Goal: Task Accomplishment & Management: Use online tool/utility

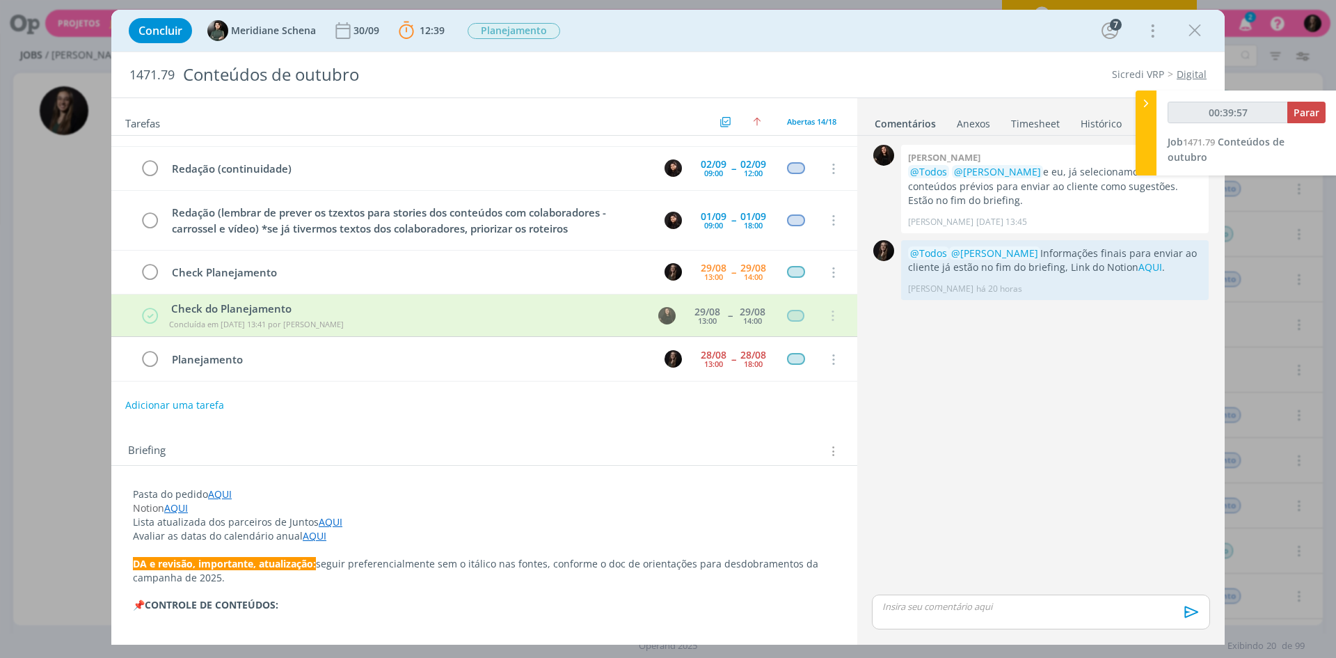
scroll to position [386, 0]
click at [1068, 111] on span "Parar" at bounding box center [1307, 112] width 26 height 13
type input "00:44:00"
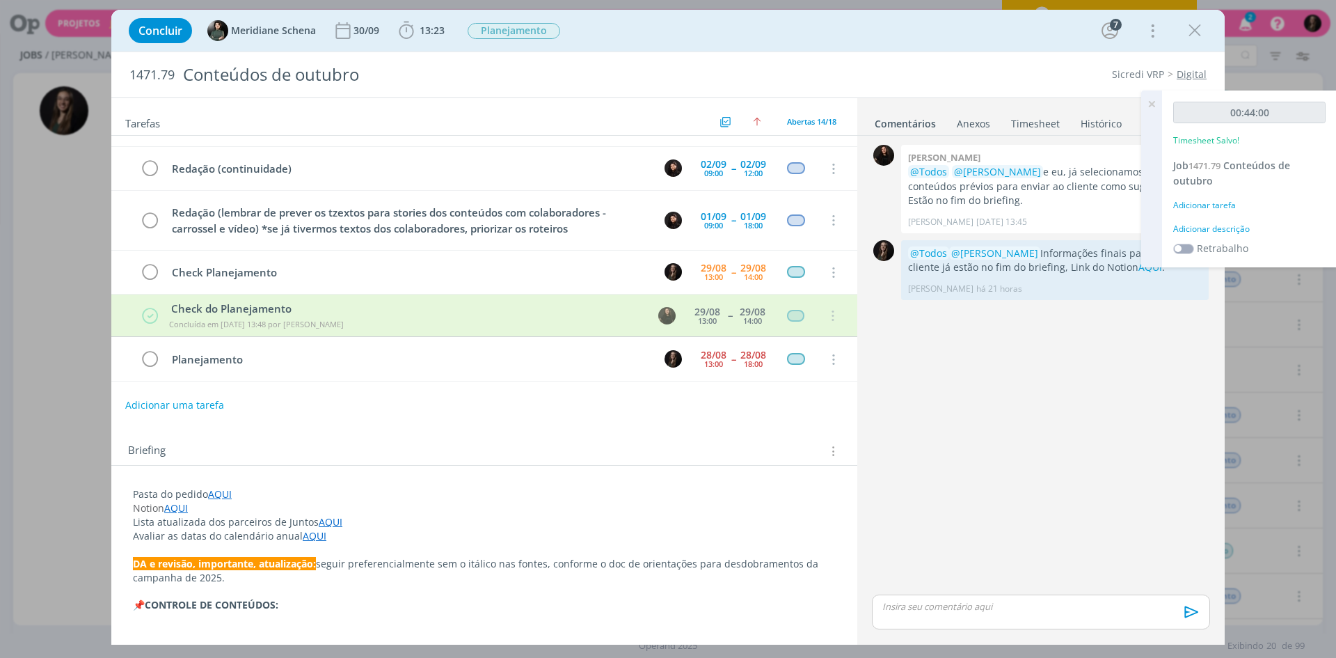
click at [1068, 228] on div "Adicionar descrição" at bounding box center [1250, 229] width 152 height 13
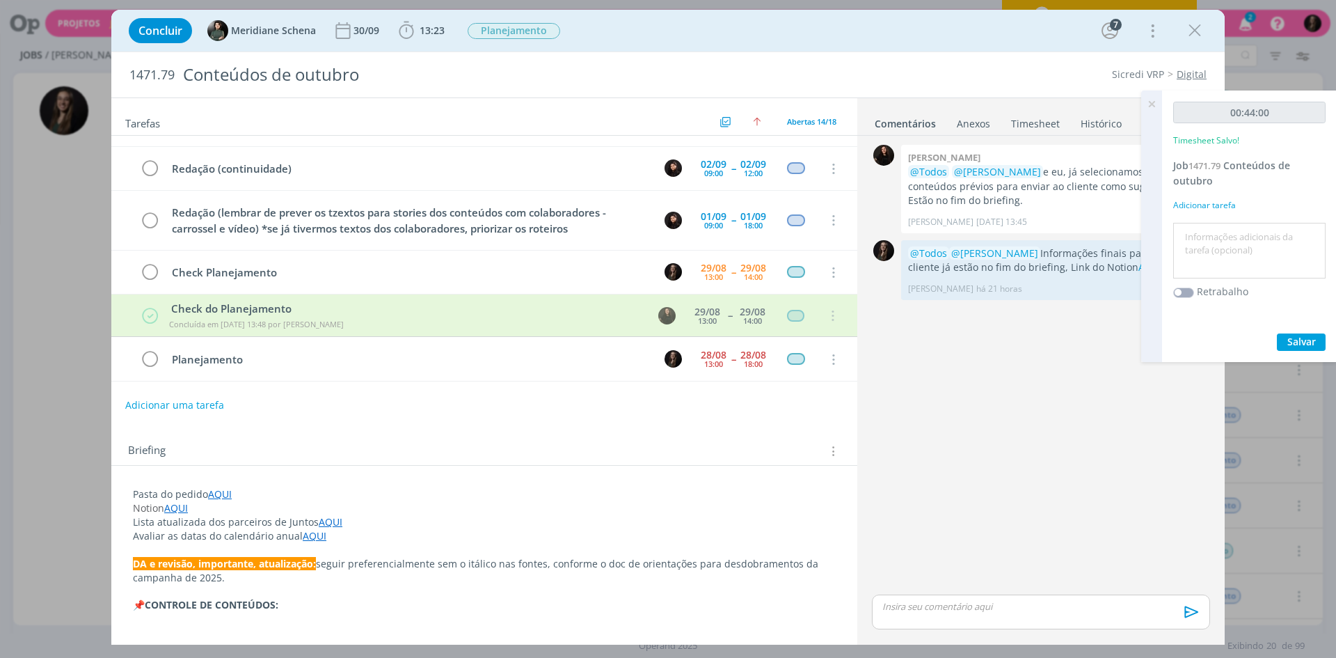
click at [1068, 228] on textarea at bounding box center [1249, 250] width 145 height 49
type textarea "apresentação crono"
click at [1068, 333] on button "Salvar" at bounding box center [1301, 341] width 49 height 17
click at [1034, 118] on link "Timesheet" at bounding box center [1036, 121] width 50 height 20
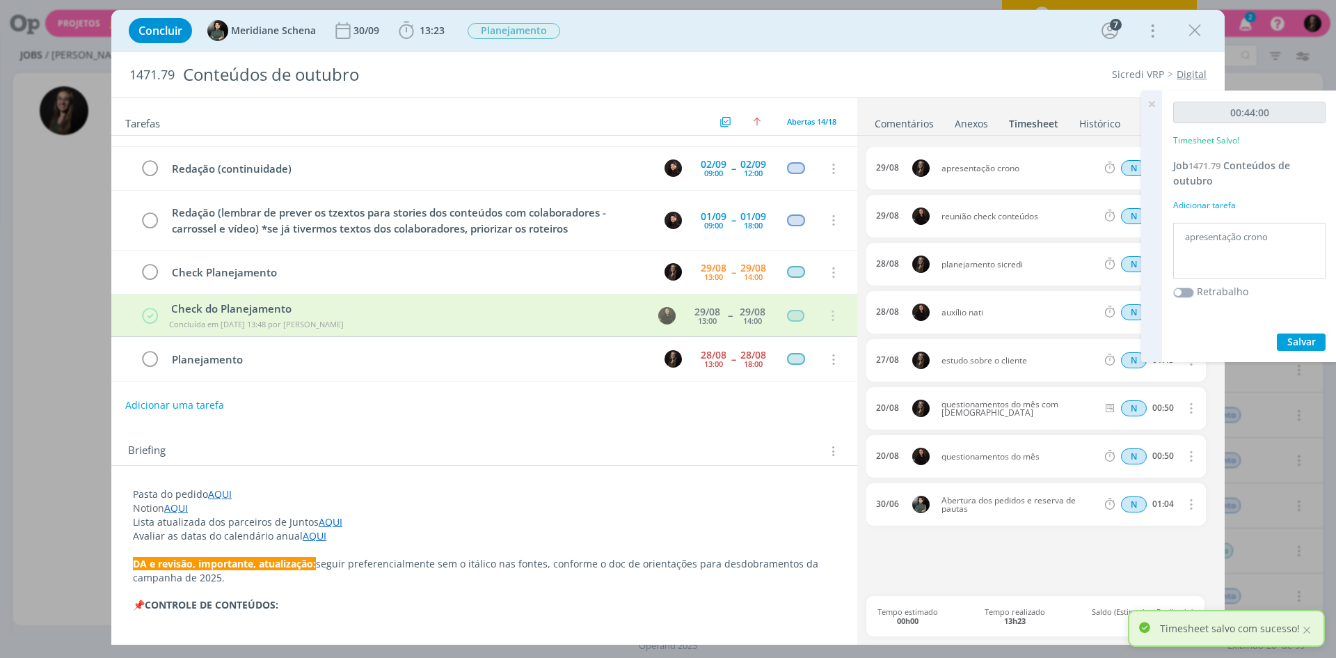
drag, startPoint x: 1269, startPoint y: 240, endPoint x: 1168, endPoint y: 248, distance: 101.3
click at [1068, 248] on div "00:44:00 Timesheet Salvo! Job 1471.79 Conteúdos de outubro Adicionar tarefa apr…" at bounding box center [1249, 225] width 175 height 271
type textarea "reunião check conteúdos"
click at [1068, 333] on button "Salvar" at bounding box center [1301, 341] width 49 height 17
click at [1068, 342] on span "Salvar" at bounding box center [1302, 341] width 29 height 13
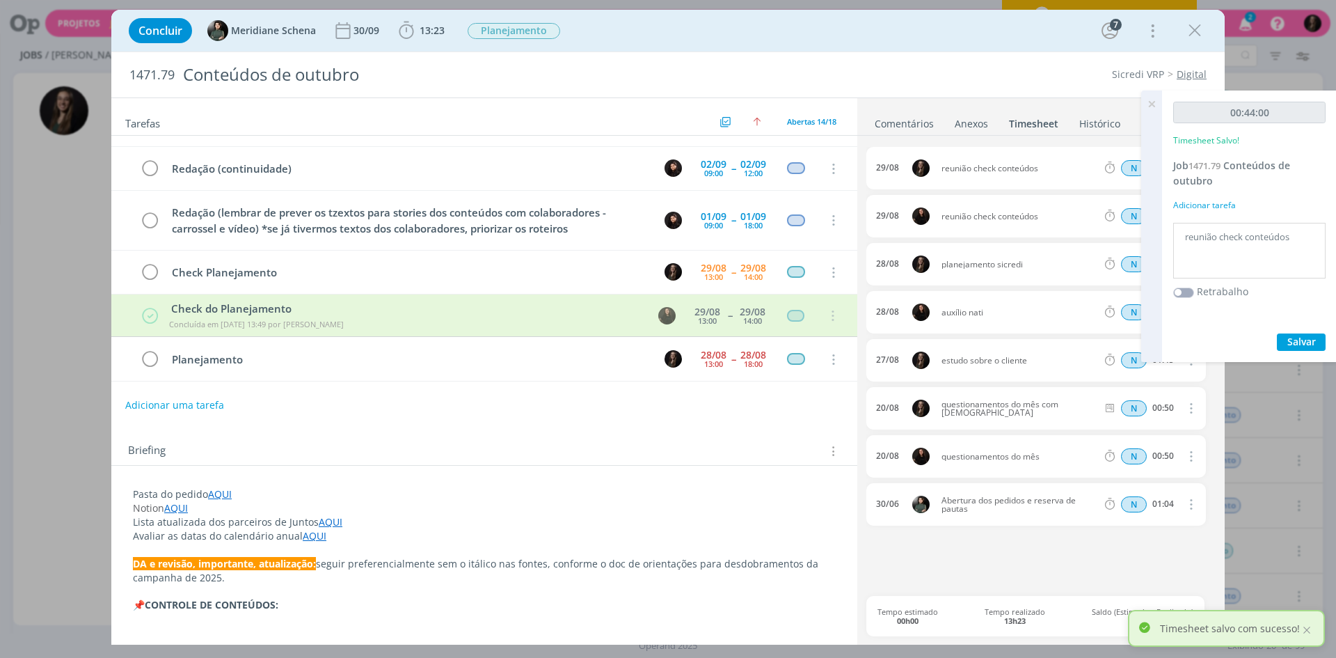
click at [1068, 104] on icon at bounding box center [1151, 103] width 25 height 27
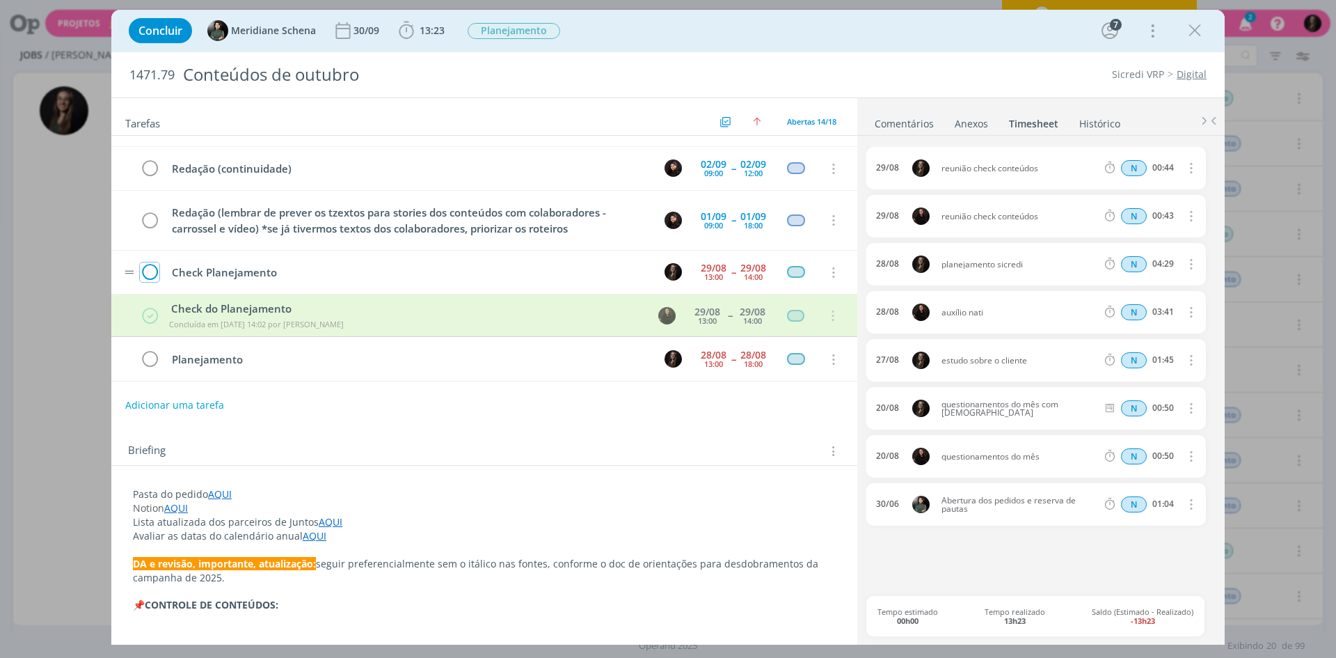
click at [152, 275] on icon "dialog" at bounding box center [149, 272] width 19 height 21
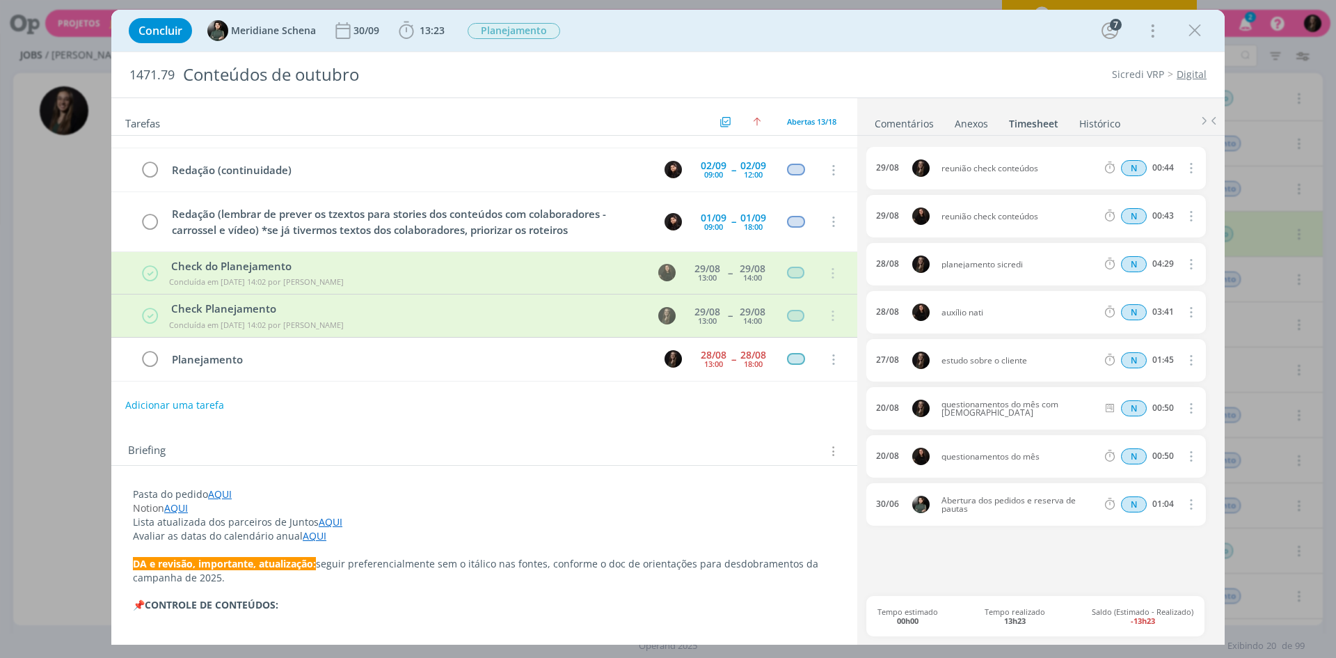
scroll to position [384, 0]
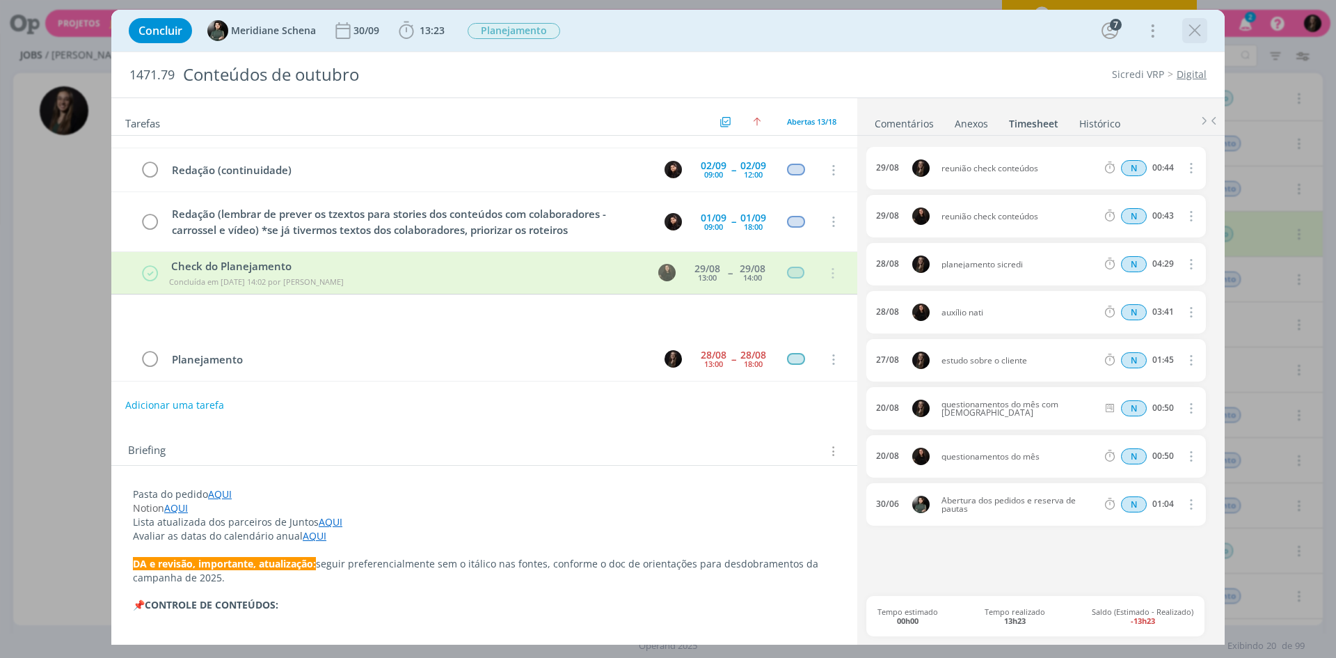
click at [1068, 31] on icon "dialog" at bounding box center [1195, 30] width 21 height 21
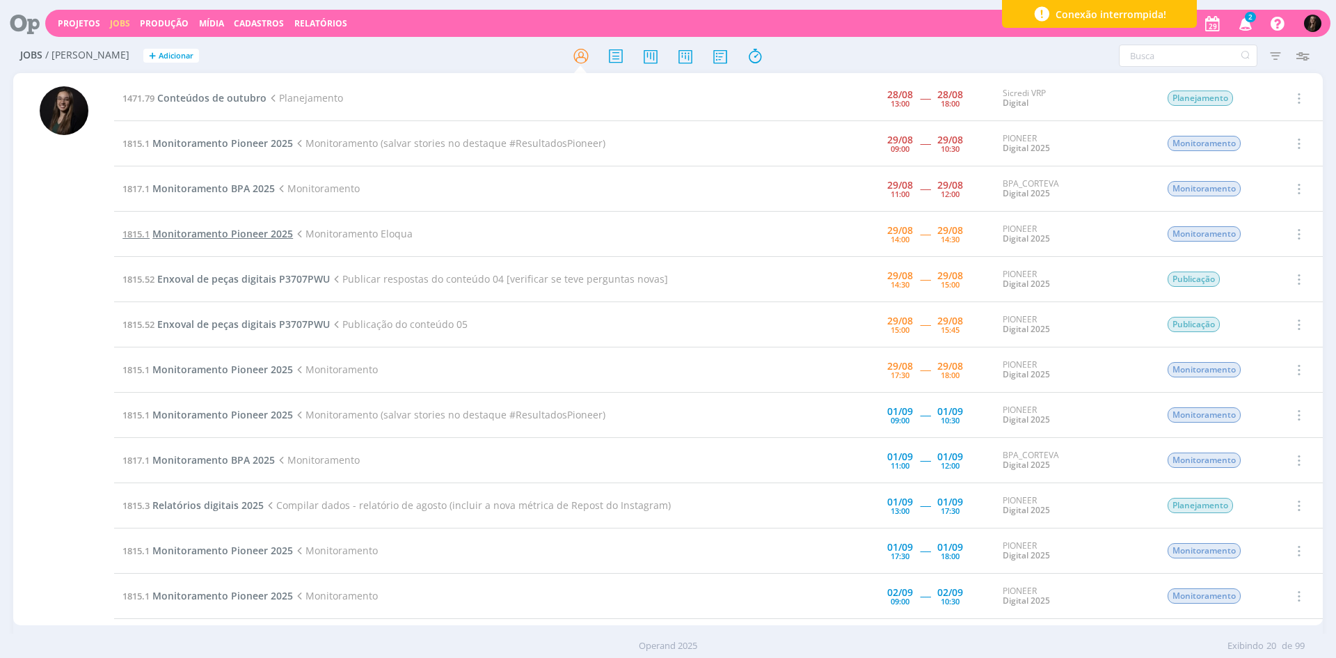
click at [250, 232] on span "Monitoramento Pioneer 2025" at bounding box center [222, 233] width 141 height 13
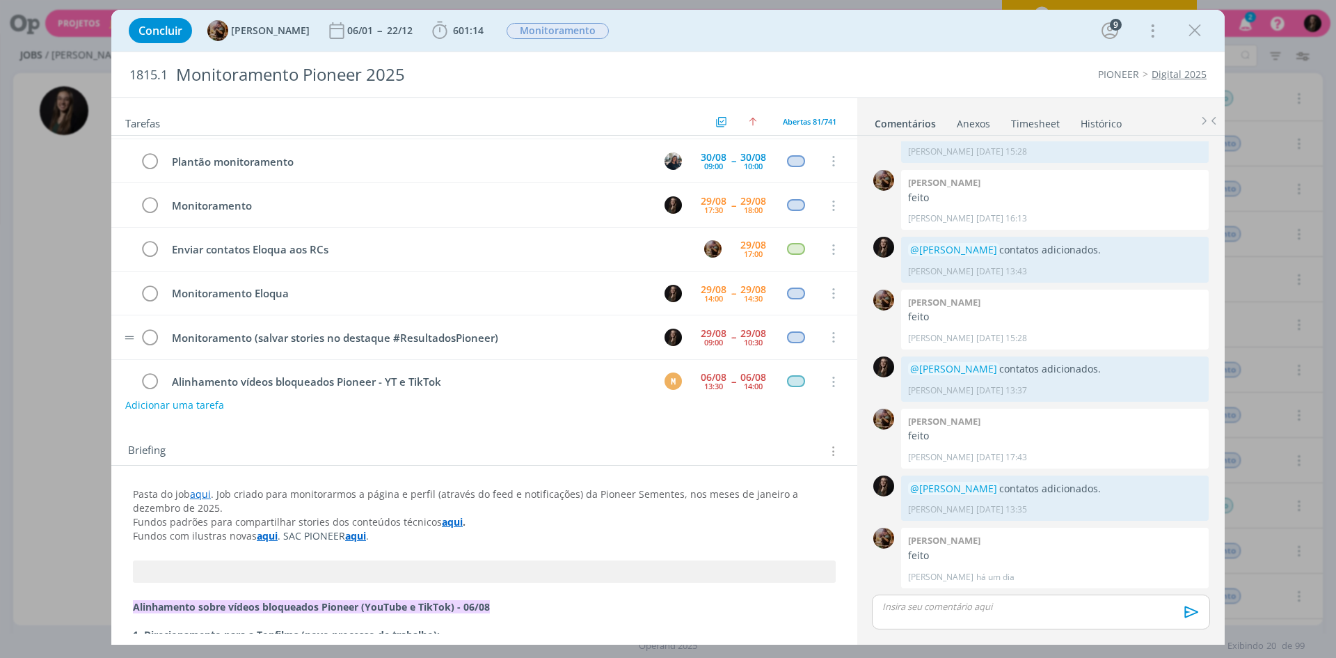
scroll to position [3322, 0]
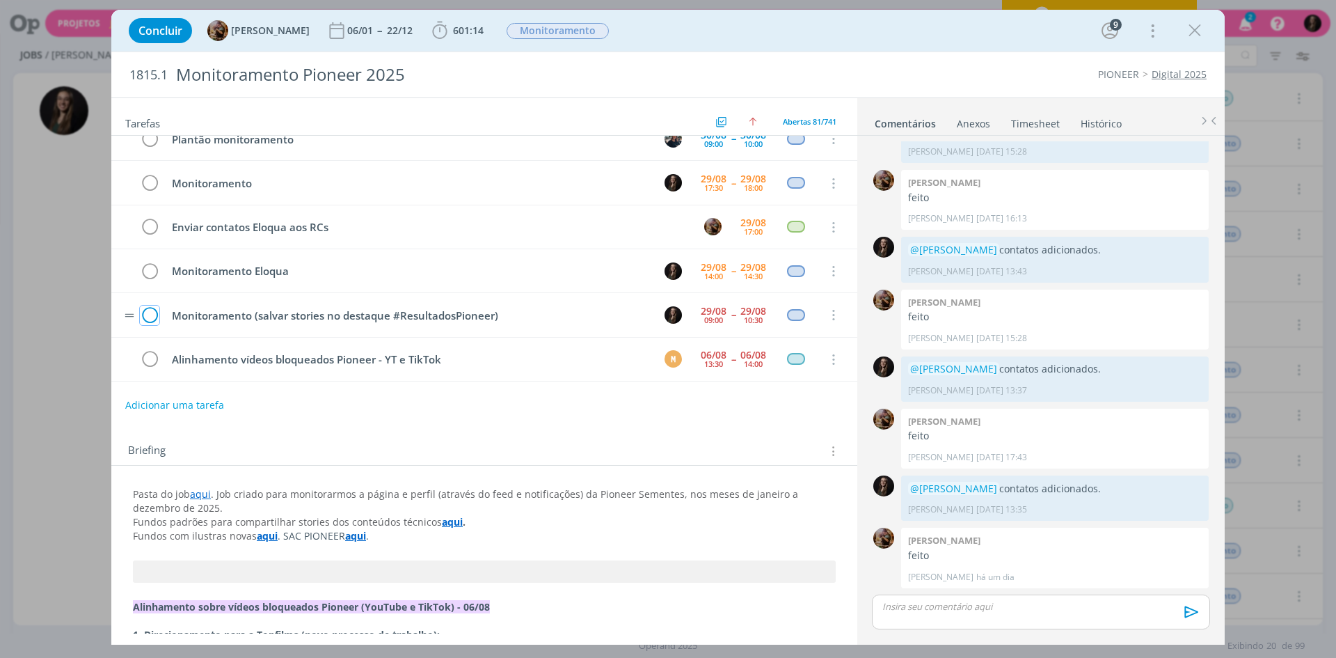
click at [153, 308] on icon "dialog" at bounding box center [149, 315] width 19 height 21
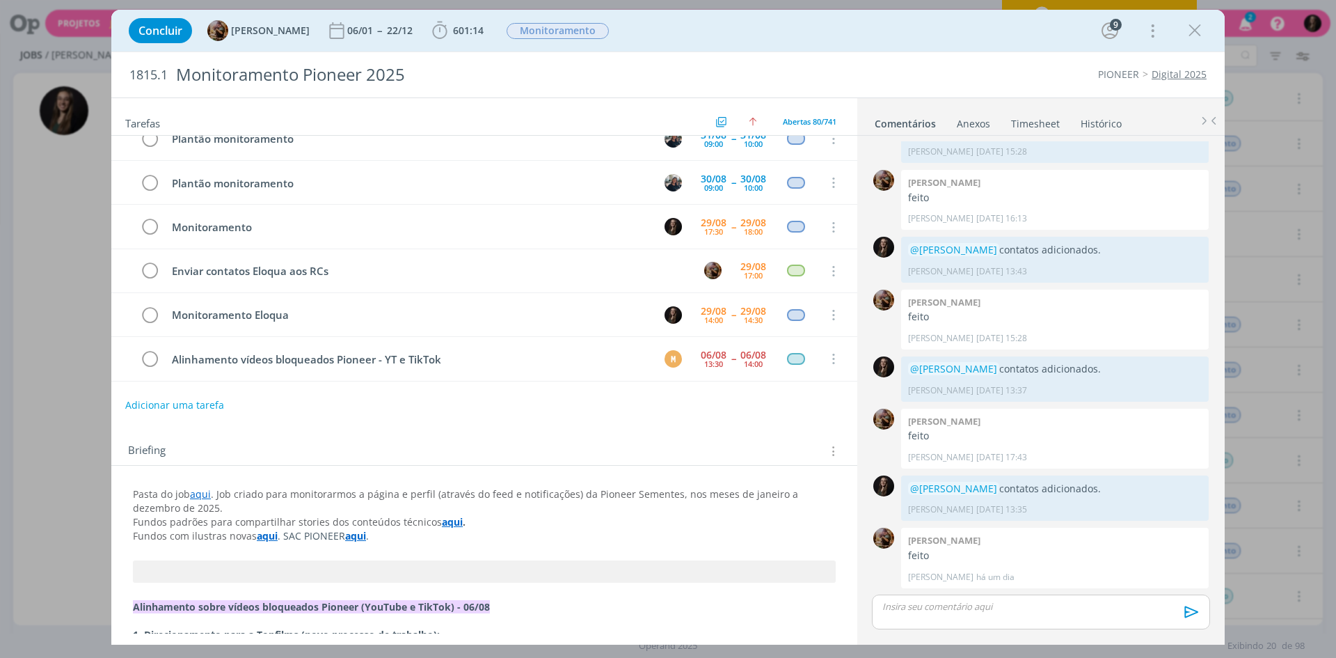
scroll to position [3279, 0]
drag, startPoint x: 457, startPoint y: 17, endPoint x: 457, endPoint y: 25, distance: 8.4
click at [457, 25] on div "Concluir [PERSON_NAME] 06/01 -- 22/12 601:14 Iniciar Apontar Data * [DATE] Hora…" at bounding box center [668, 30] width 1093 height 33
click at [450, 29] on icon "dialog" at bounding box center [439, 30] width 21 height 21
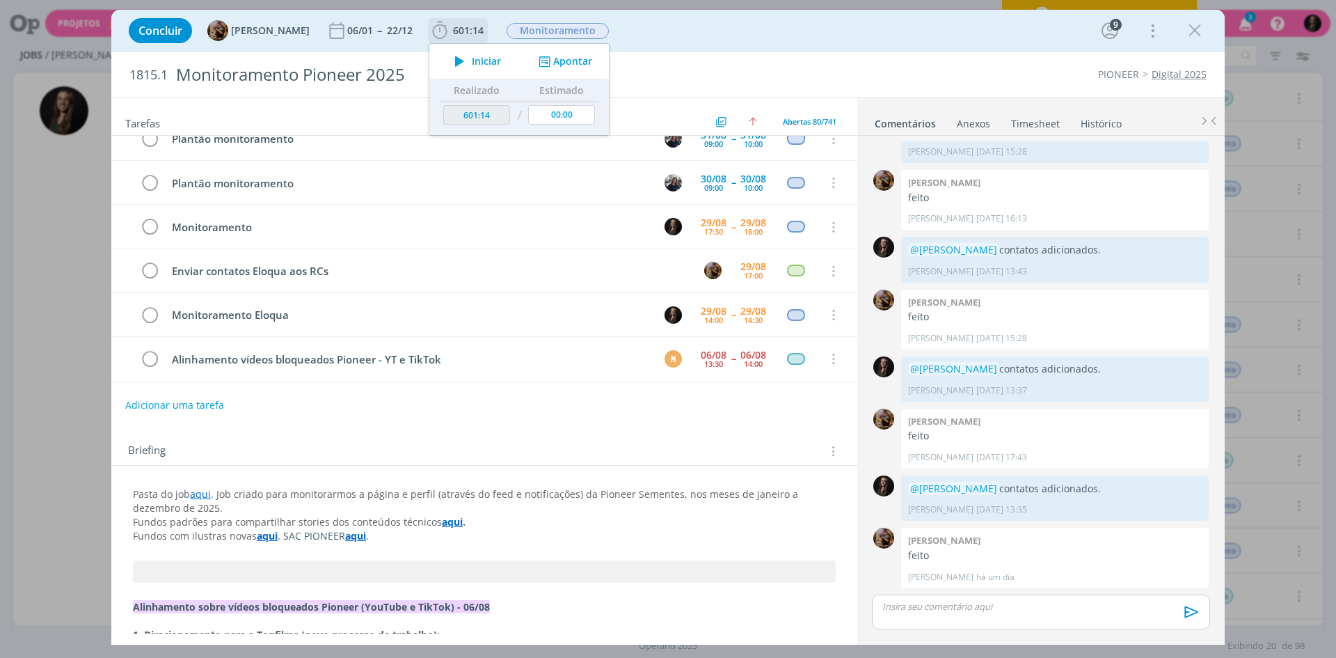
click at [468, 53] on icon "dialog" at bounding box center [460, 61] width 24 height 18
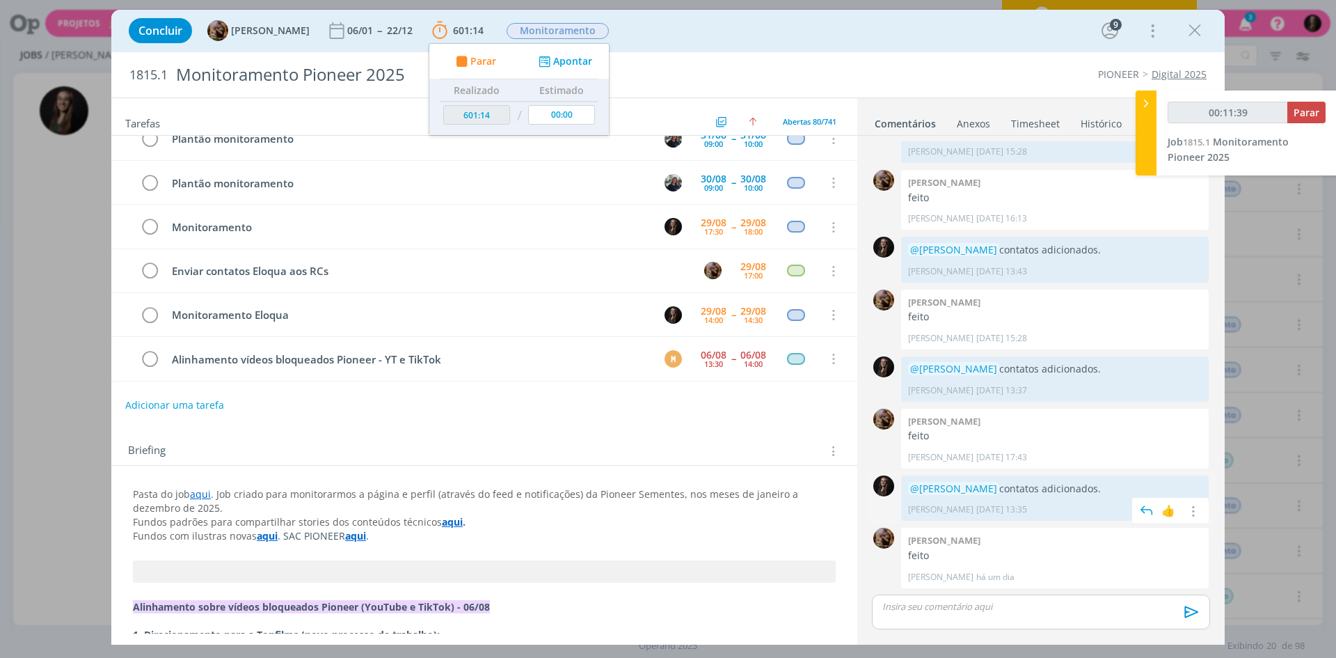
drag, startPoint x: 1124, startPoint y: 490, endPoint x: 908, endPoint y: 492, distance: 215.8
click at [908, 492] on p "@[PERSON_NAME] contatos adicionados." at bounding box center [1055, 489] width 294 height 14
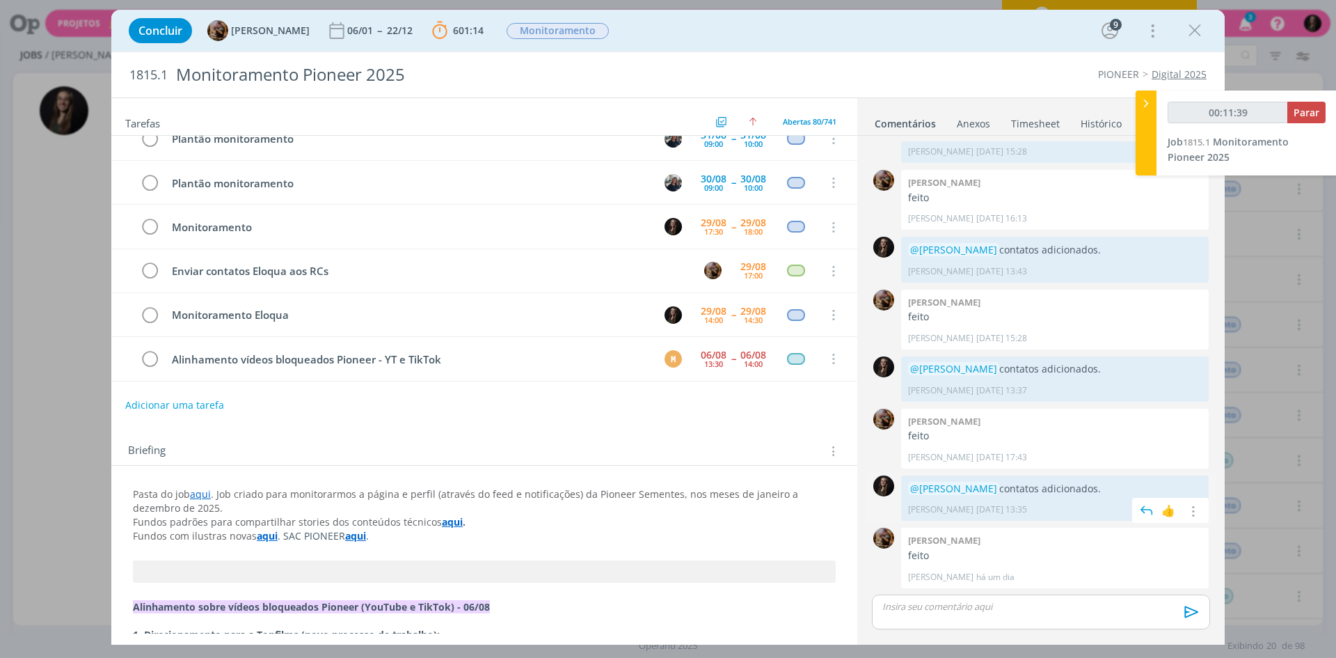
click at [908, 492] on span "@[PERSON_NAME]" at bounding box center [953, 488] width 91 height 13
drag, startPoint x: 910, startPoint y: 489, endPoint x: 1124, endPoint y: 489, distance: 213.7
click at [1068, 489] on p "@[PERSON_NAME] contatos adicionados." at bounding box center [1055, 489] width 294 height 14
copy p "@[PERSON_NAME] contatos adicionados."
click at [956, 507] on p "dialog" at bounding box center [1041, 606] width 316 height 13
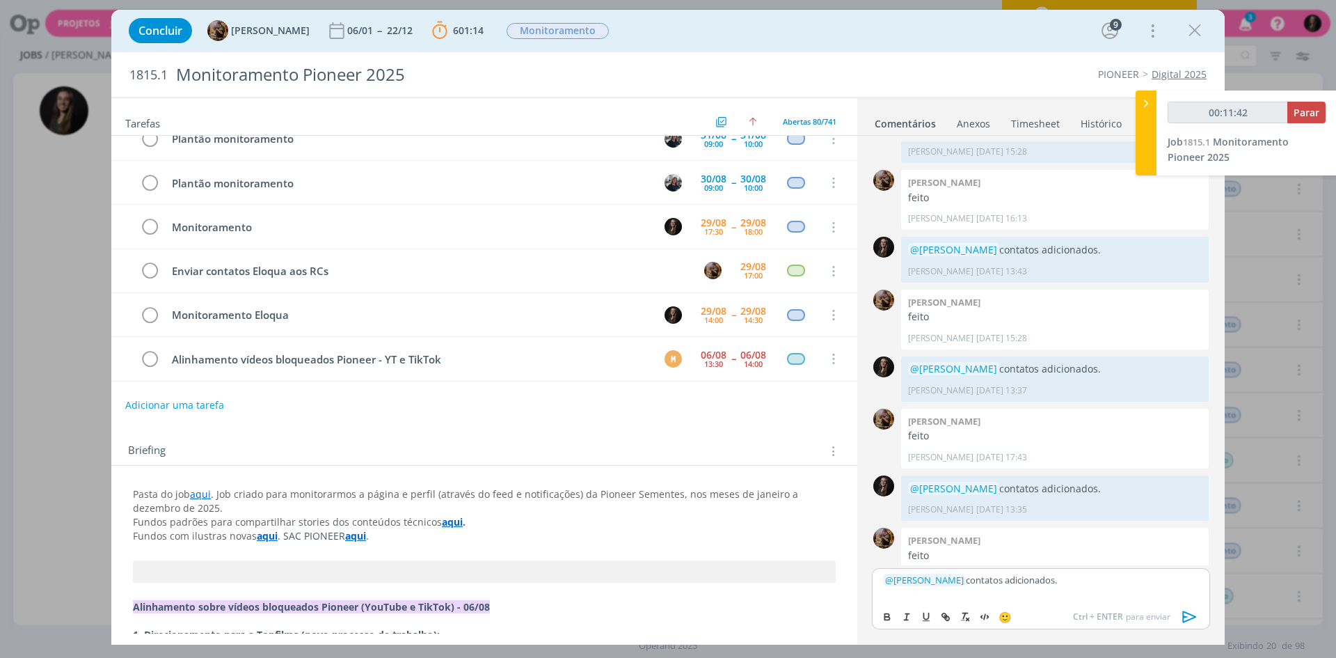
scroll to position [841, 0]
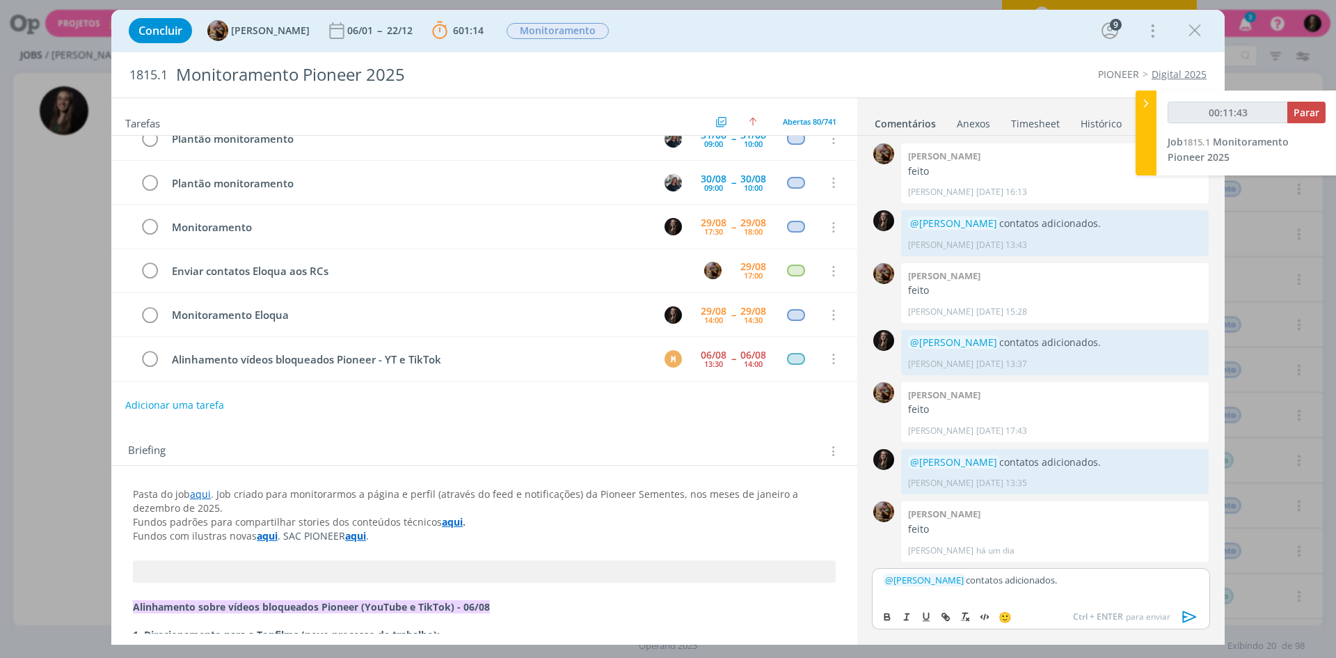
click at [1068, 507] on icon "dialog" at bounding box center [1190, 616] width 21 height 21
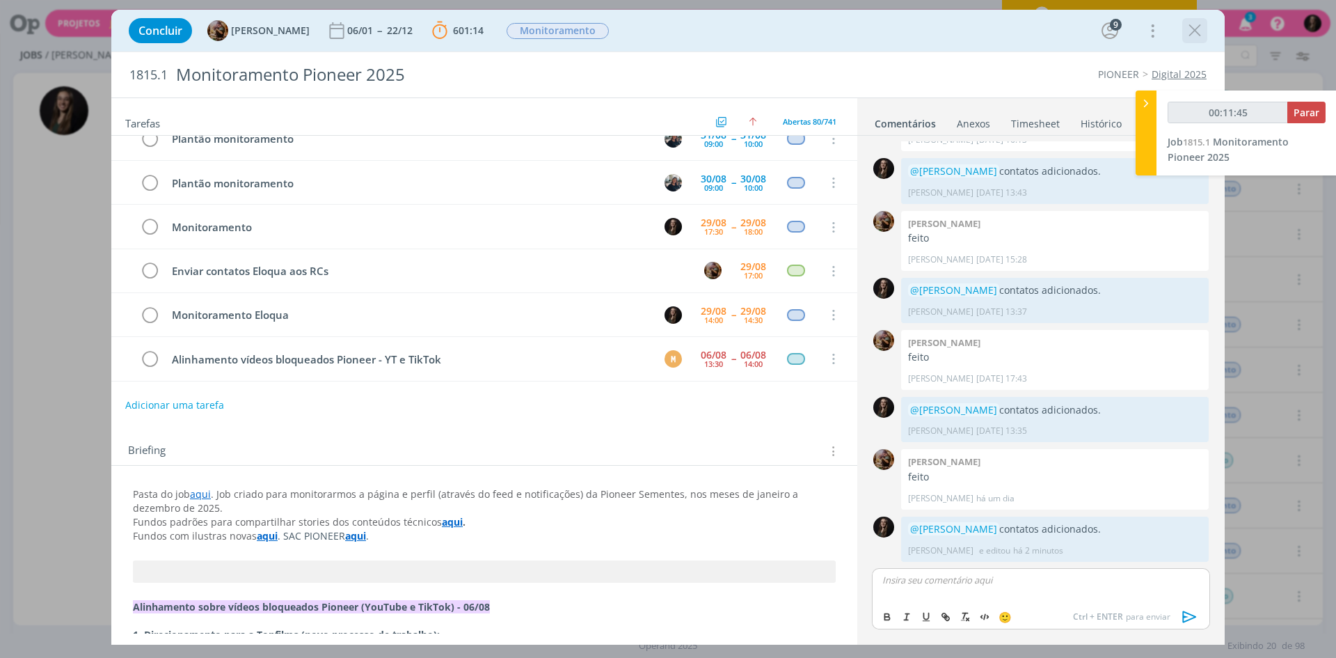
click at [1068, 26] on icon "dialog" at bounding box center [1195, 30] width 21 height 21
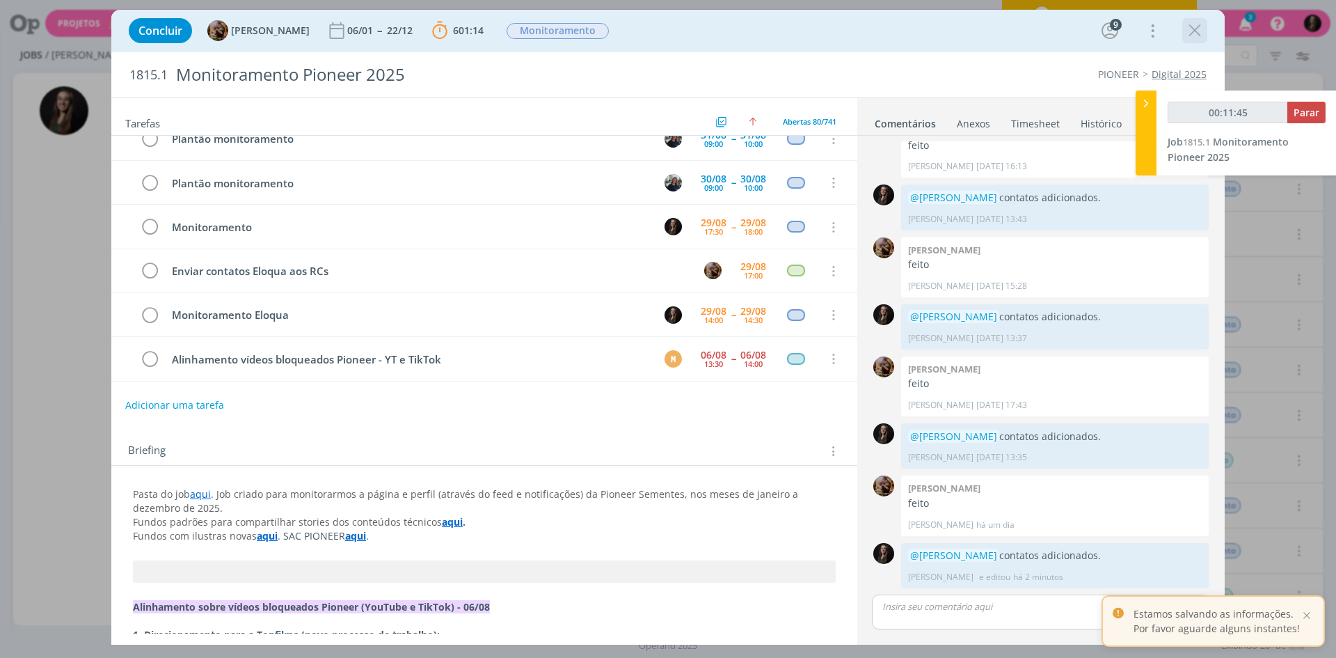
scroll to position [867, 0]
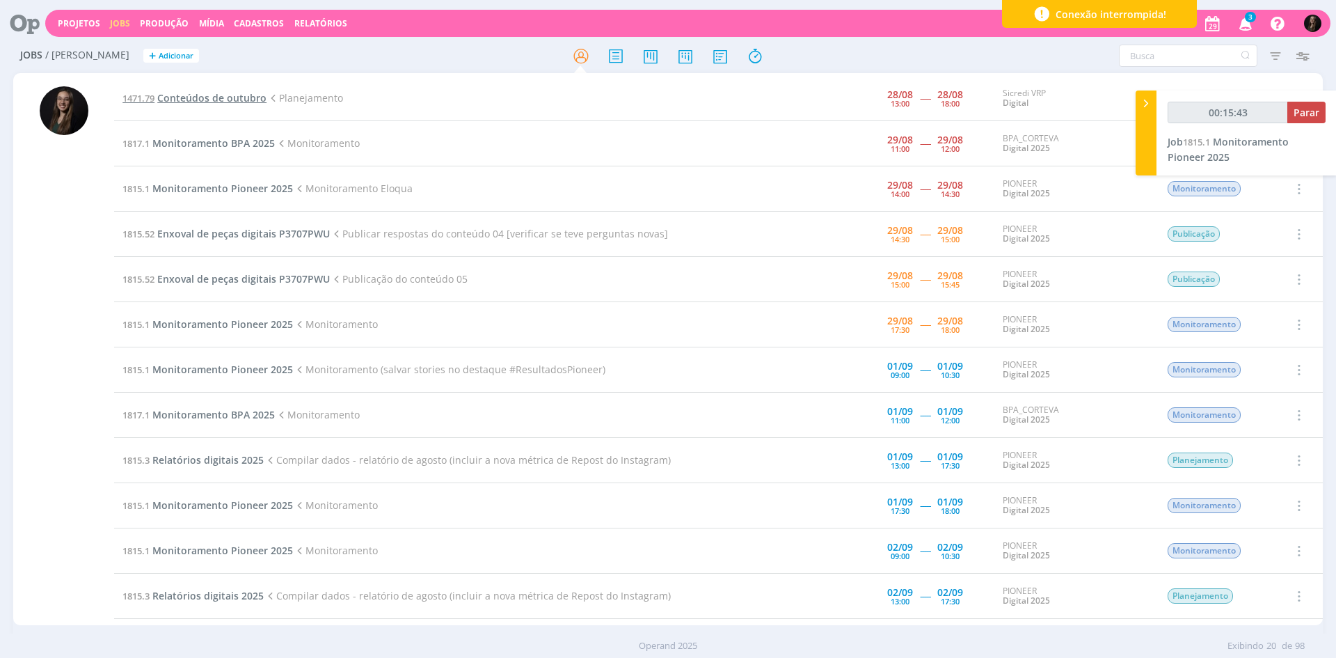
click at [230, 95] on span "Conteúdos de outubro" at bounding box center [211, 97] width 109 height 13
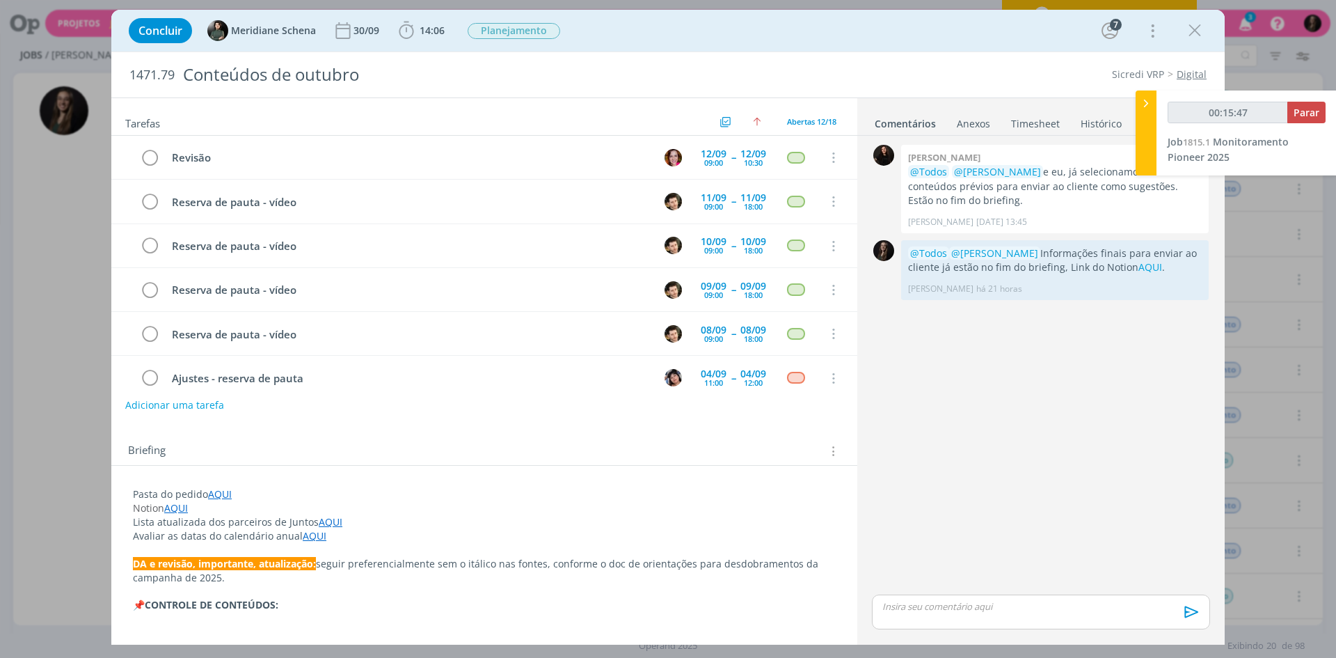
scroll to position [299, 0]
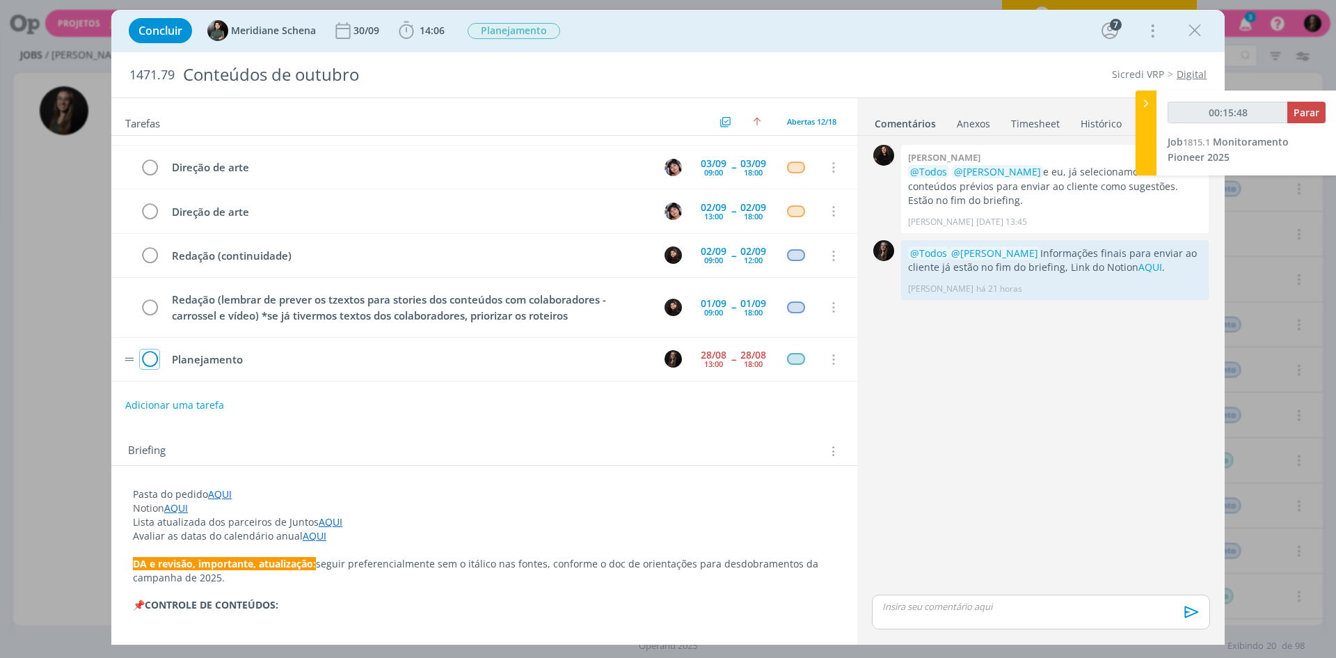
click at [150, 361] on icon "dialog" at bounding box center [149, 359] width 19 height 21
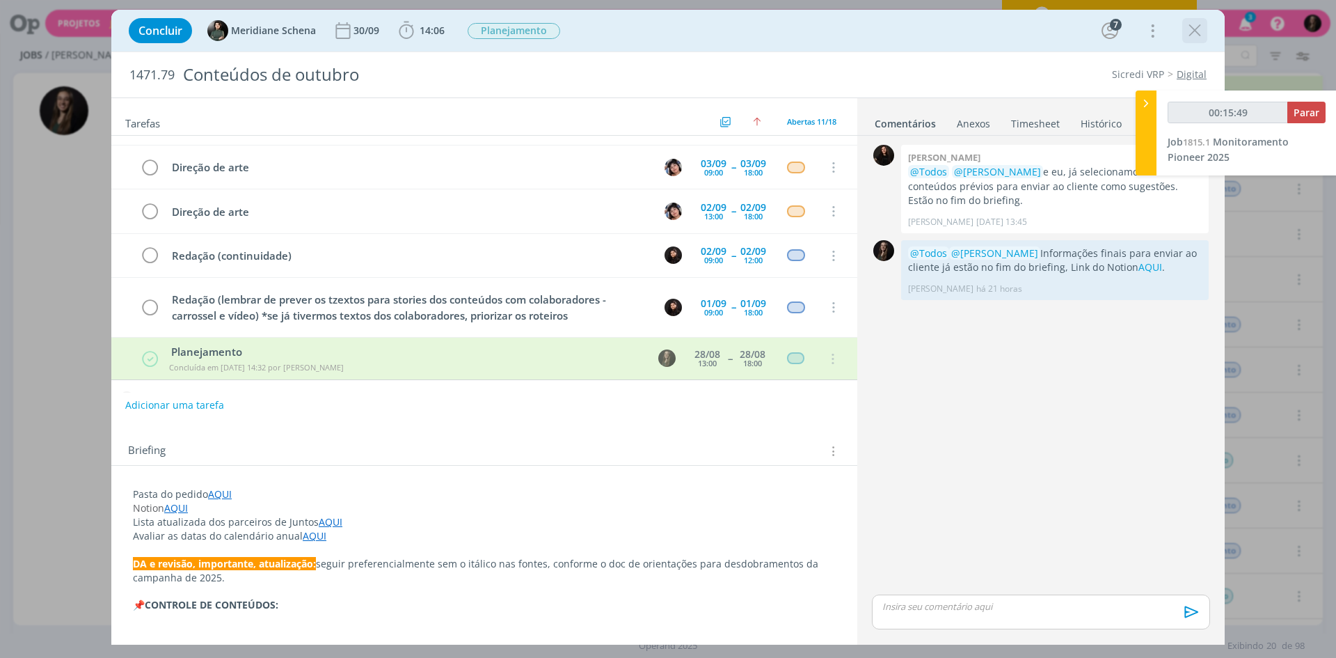
click at [1068, 30] on icon "dialog" at bounding box center [1195, 30] width 21 height 21
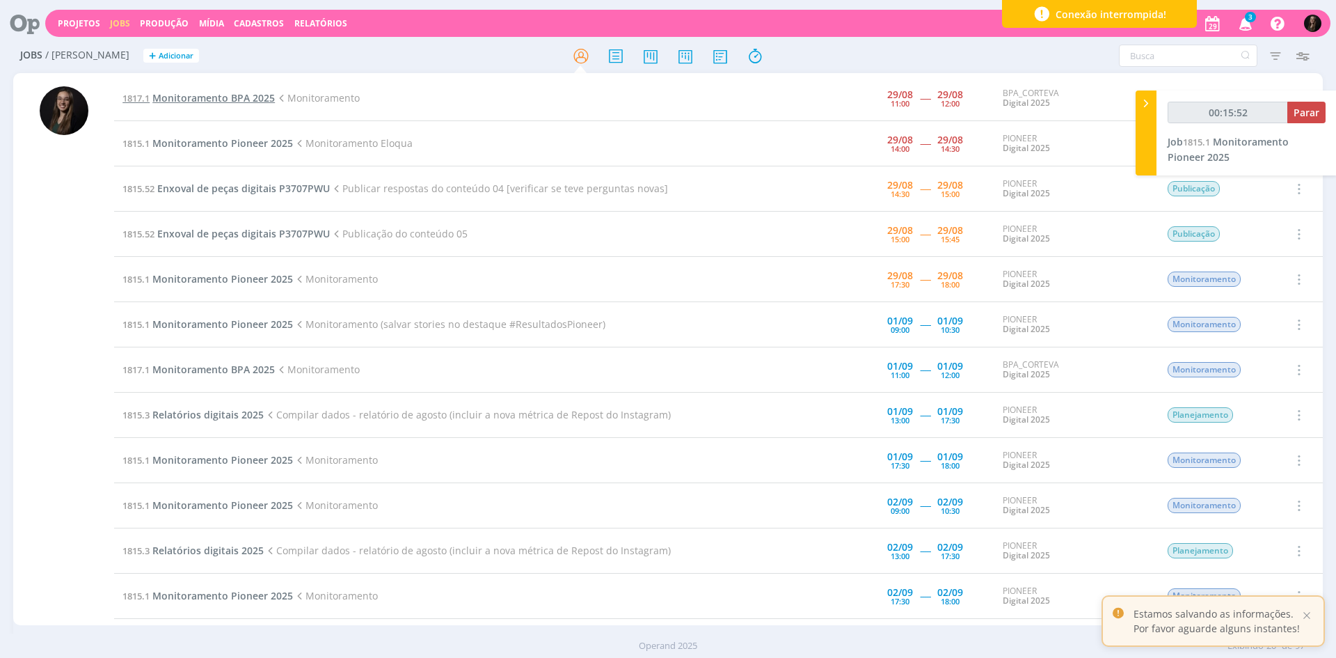
click at [269, 95] on span "Monitoramento BPA 2025" at bounding box center [213, 97] width 123 height 13
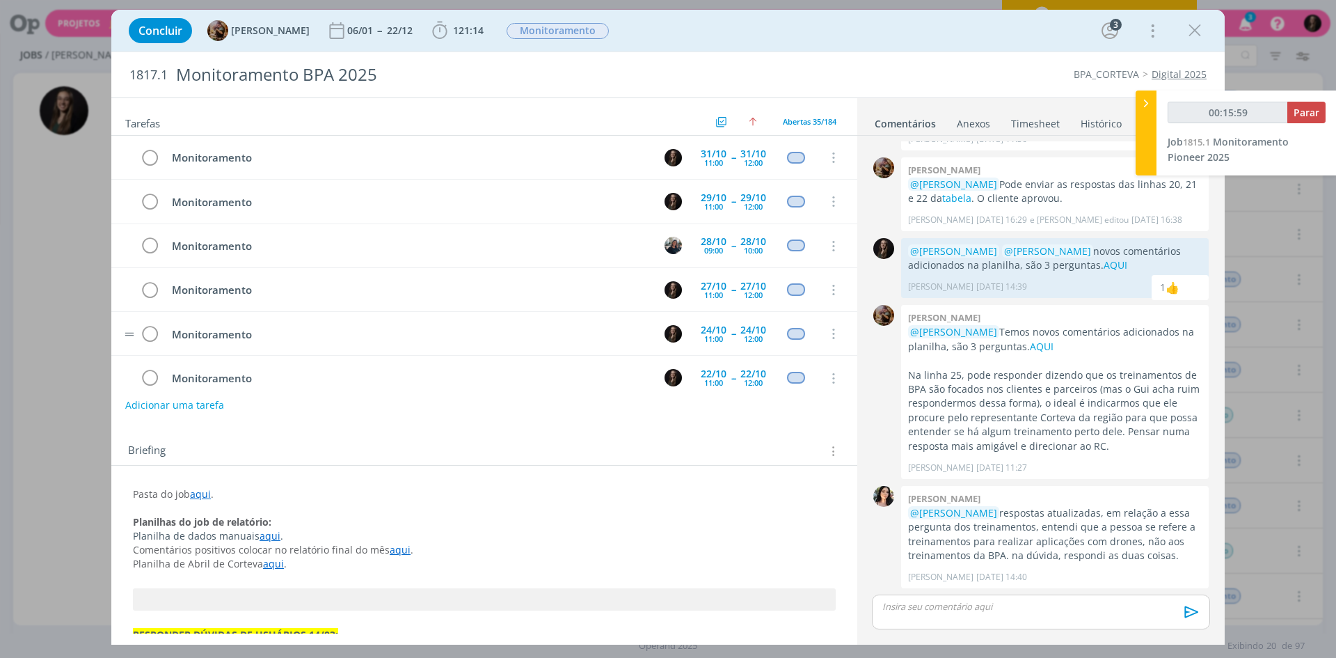
scroll to position [1296, 0]
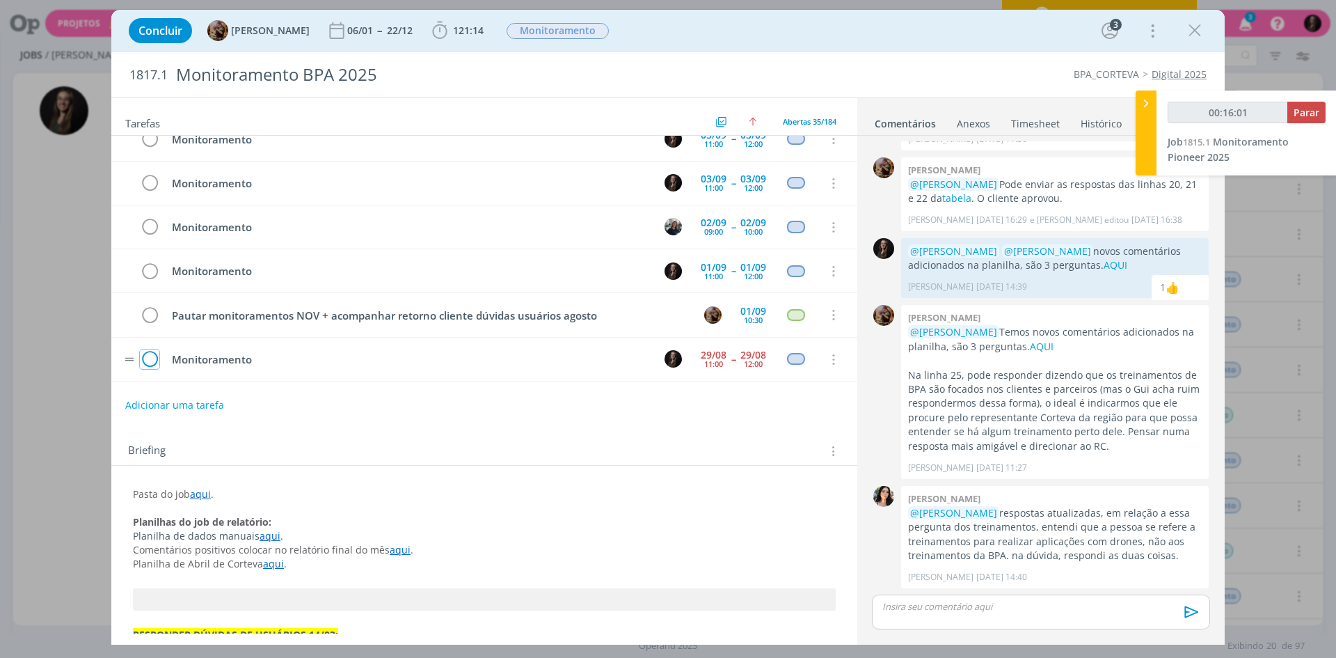
click at [146, 362] on icon "dialog" at bounding box center [149, 359] width 19 height 21
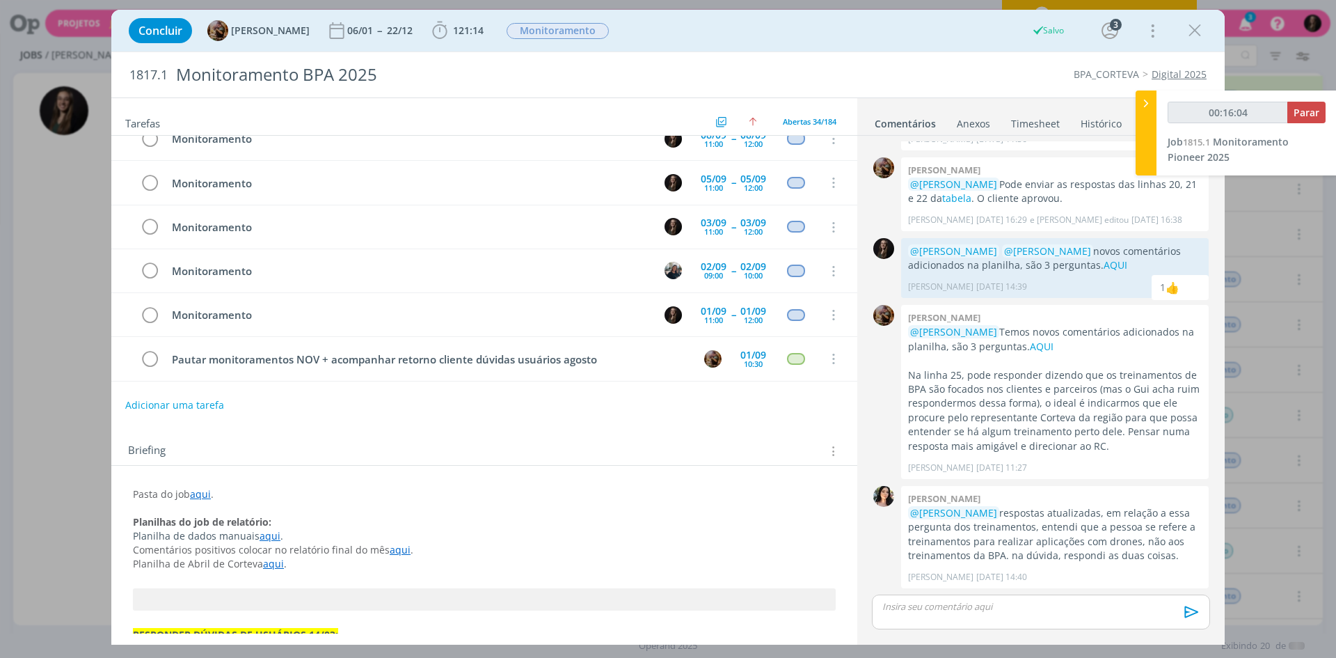
click at [1068, 42] on div "dialog" at bounding box center [1195, 30] width 25 height 25
click at [1068, 35] on icon "dialog" at bounding box center [1195, 30] width 21 height 21
click at [1068, 27] on div at bounding box center [668, 329] width 1336 height 658
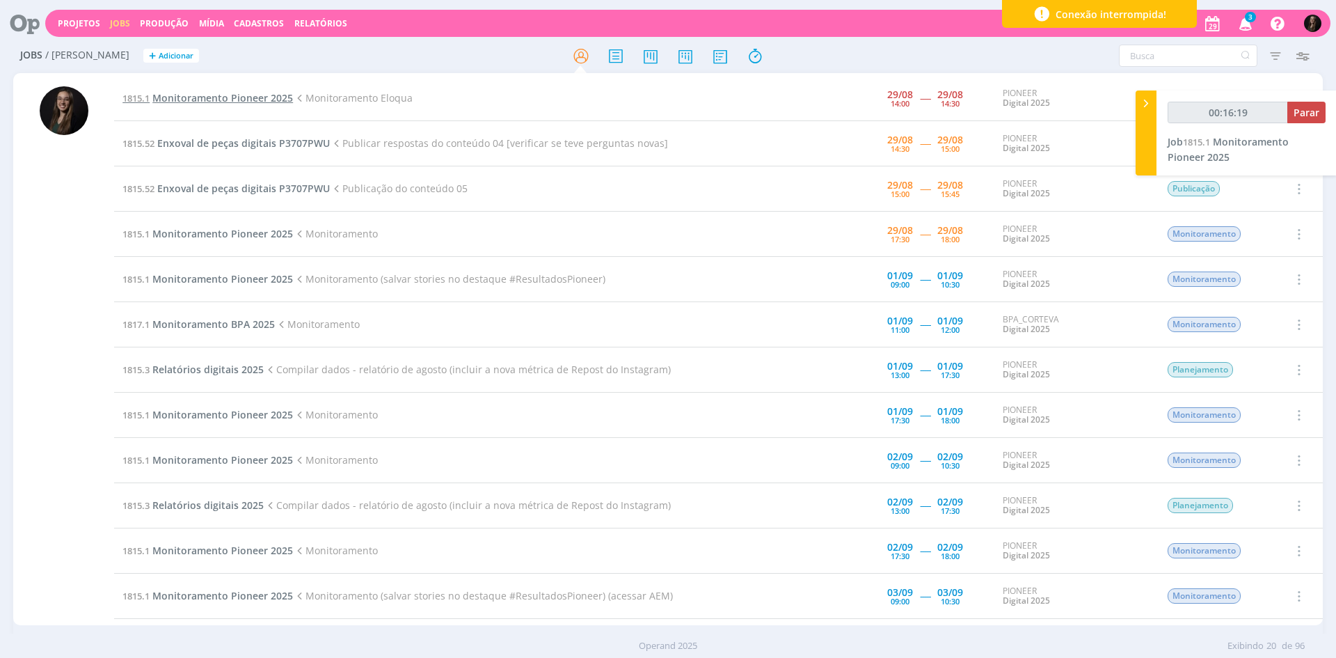
click at [259, 97] on span "Monitoramento Pioneer 2025" at bounding box center [222, 97] width 141 height 13
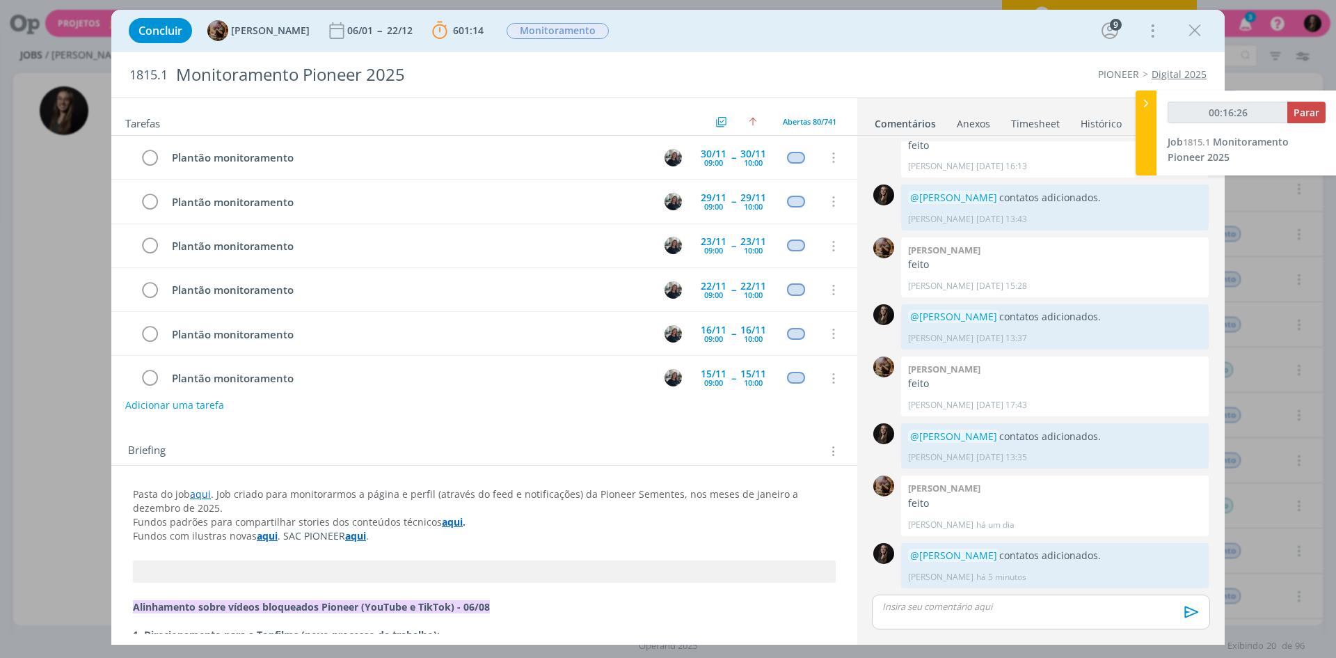
scroll to position [3279, 0]
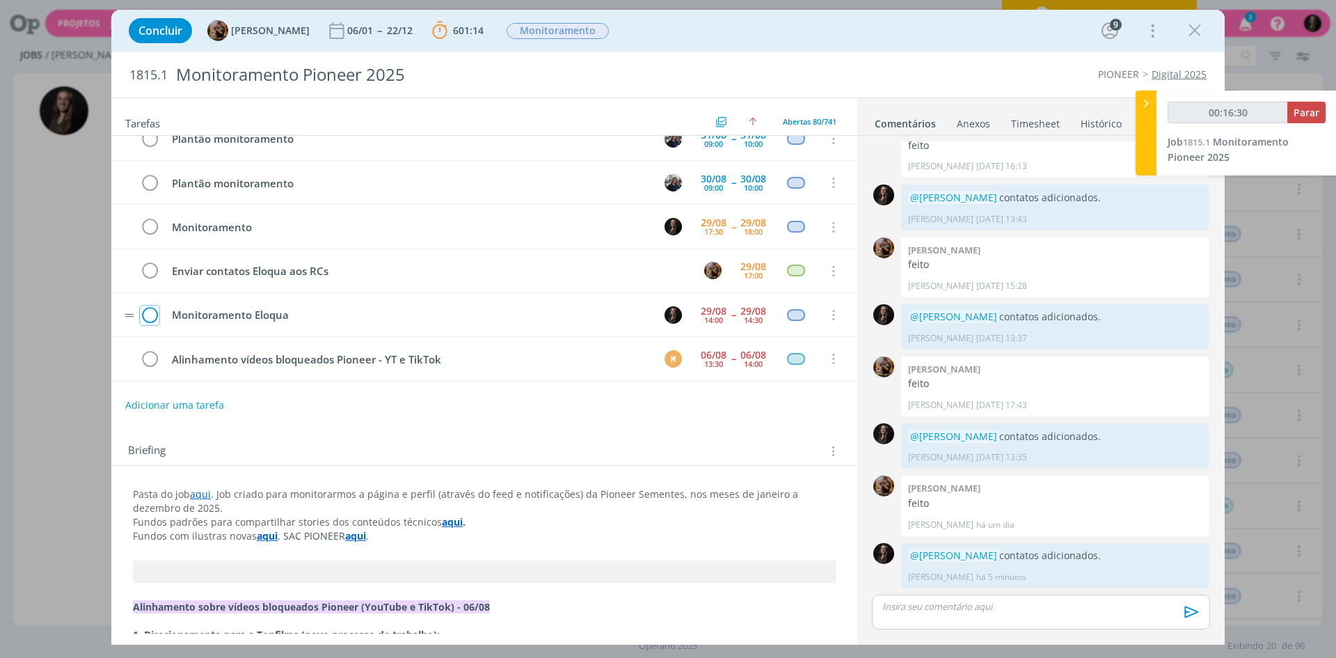
click at [155, 317] on icon "dialog" at bounding box center [149, 315] width 19 height 21
click at [1068, 29] on icon "dialog" at bounding box center [1195, 30] width 21 height 21
click at [1068, 33] on div at bounding box center [668, 329] width 1336 height 658
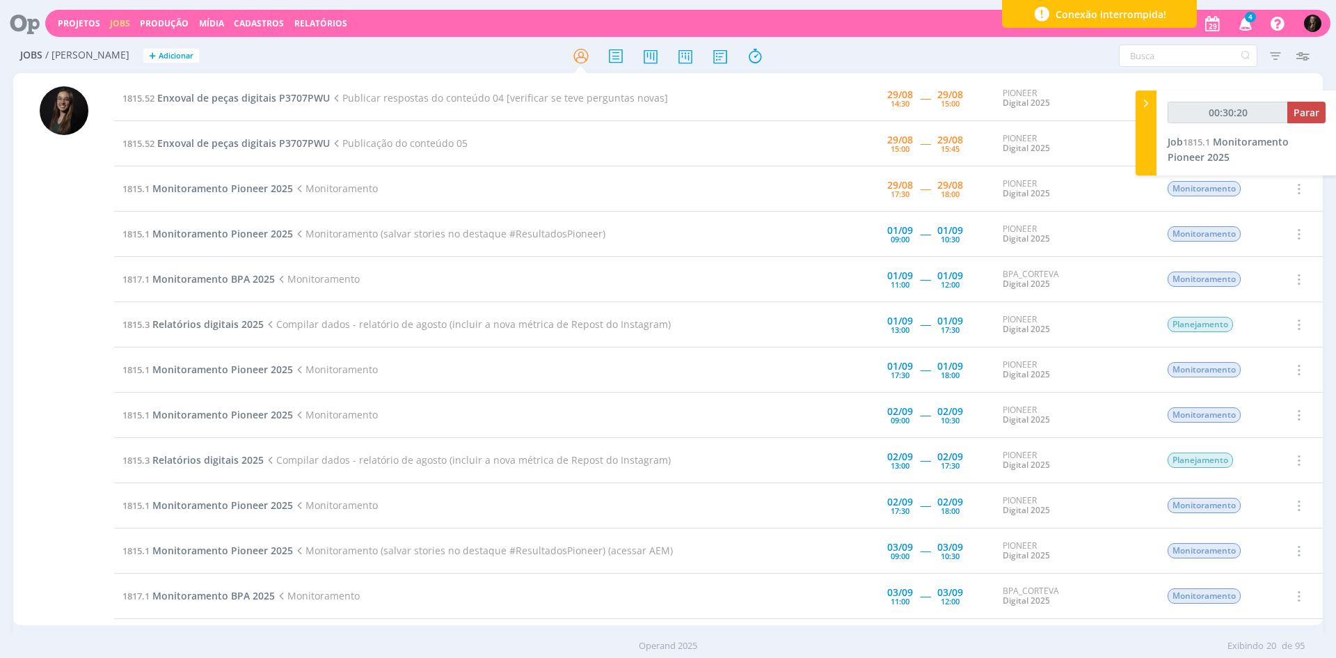
type input "00:30:21"
click at [1068, 122] on button "Parar" at bounding box center [1307, 113] width 38 height 22
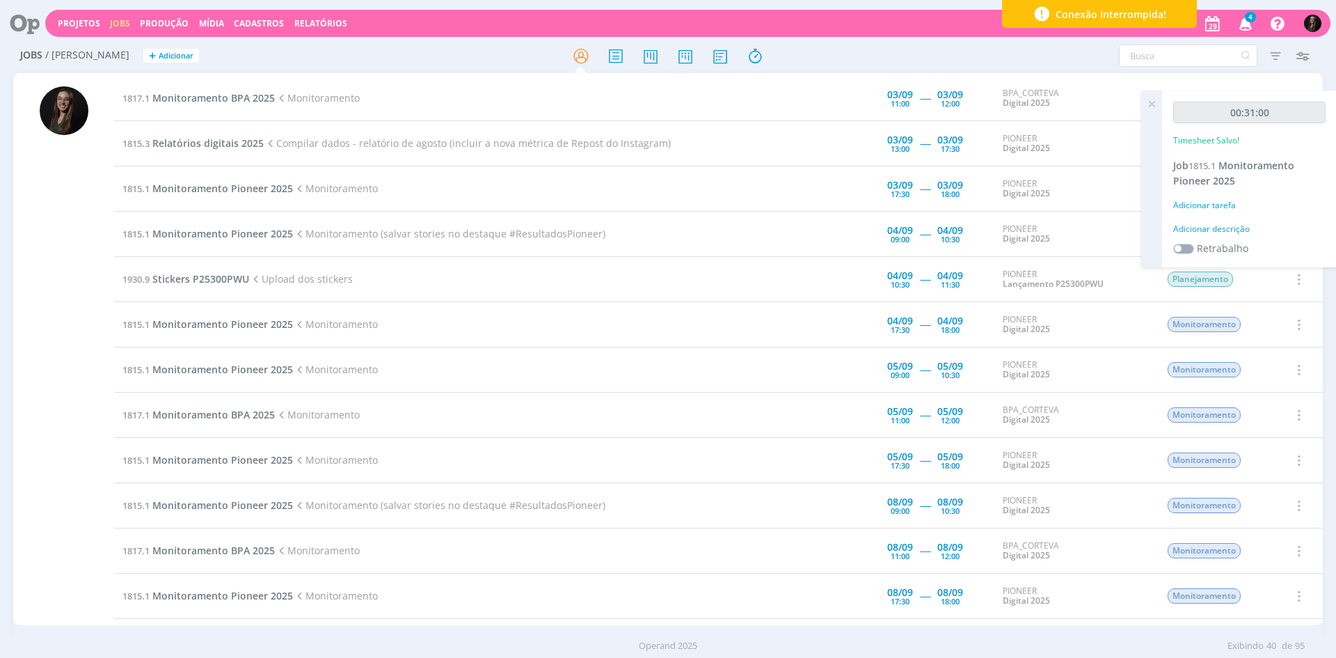
scroll to position [150, 0]
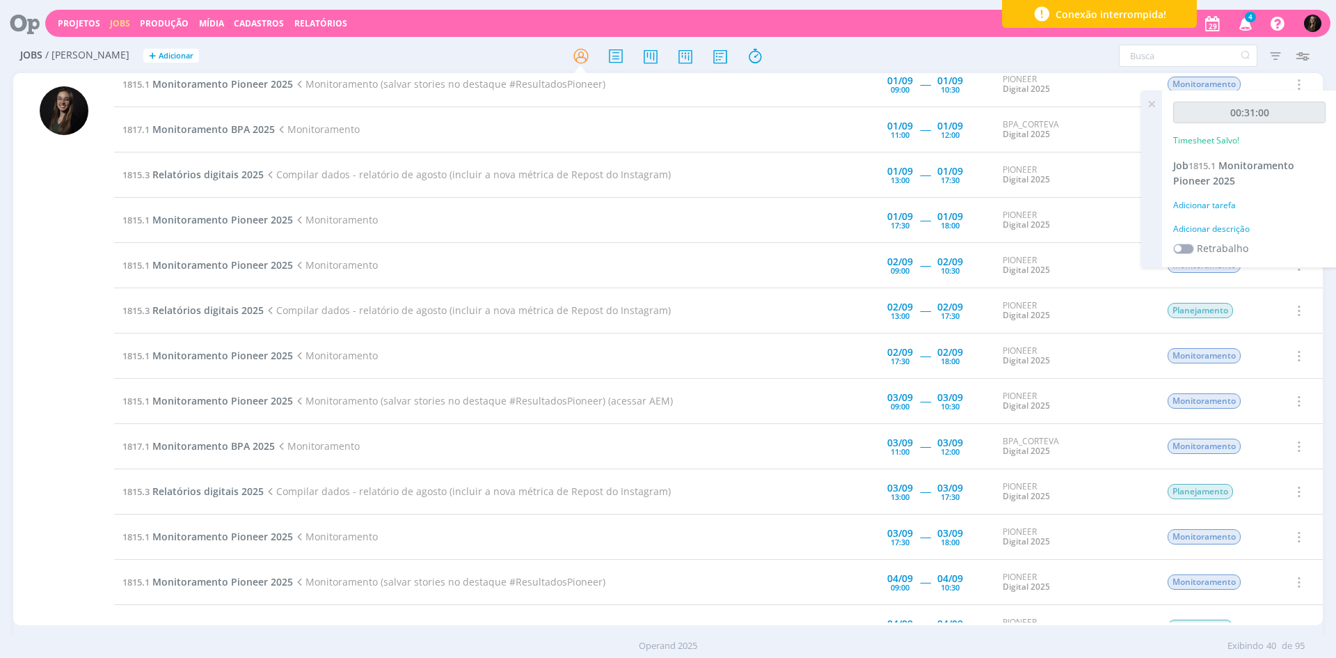
click at [1068, 229] on div "Adicionar descrição" at bounding box center [1250, 229] width 152 height 13
click at [1068, 230] on textarea at bounding box center [1249, 250] width 145 height 49
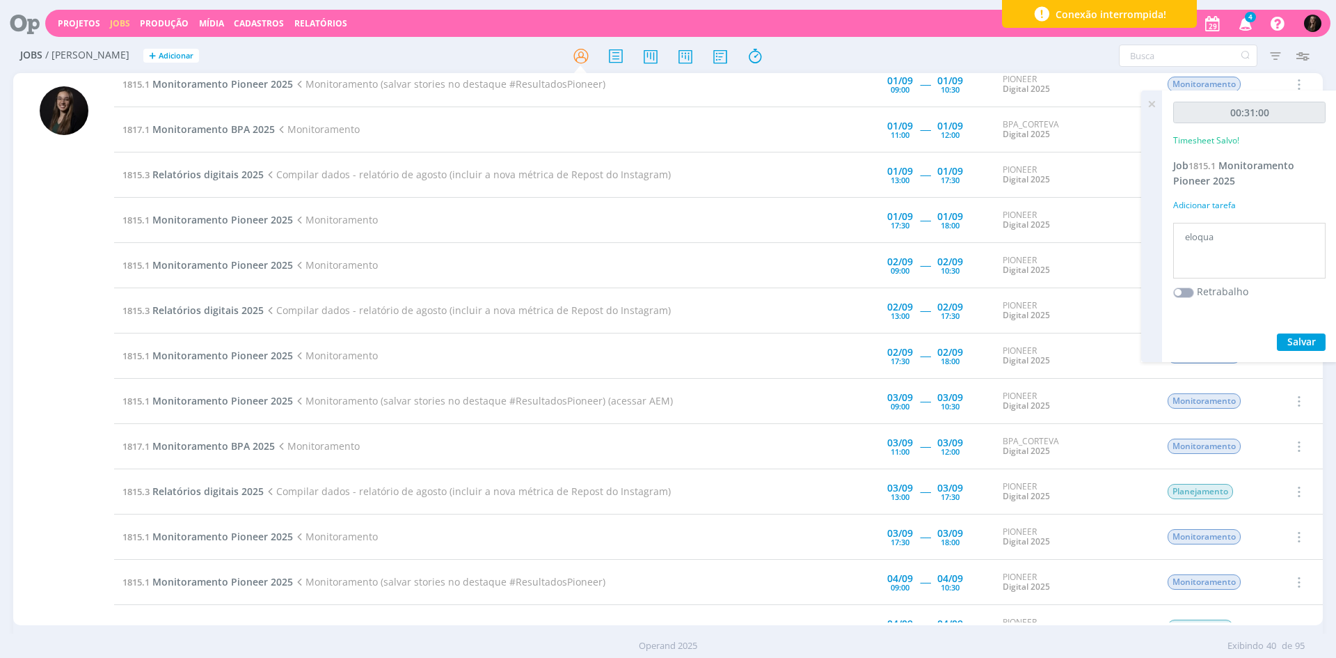
type textarea "eloqua"
click at [1068, 333] on button "Salvar" at bounding box center [1301, 341] width 49 height 17
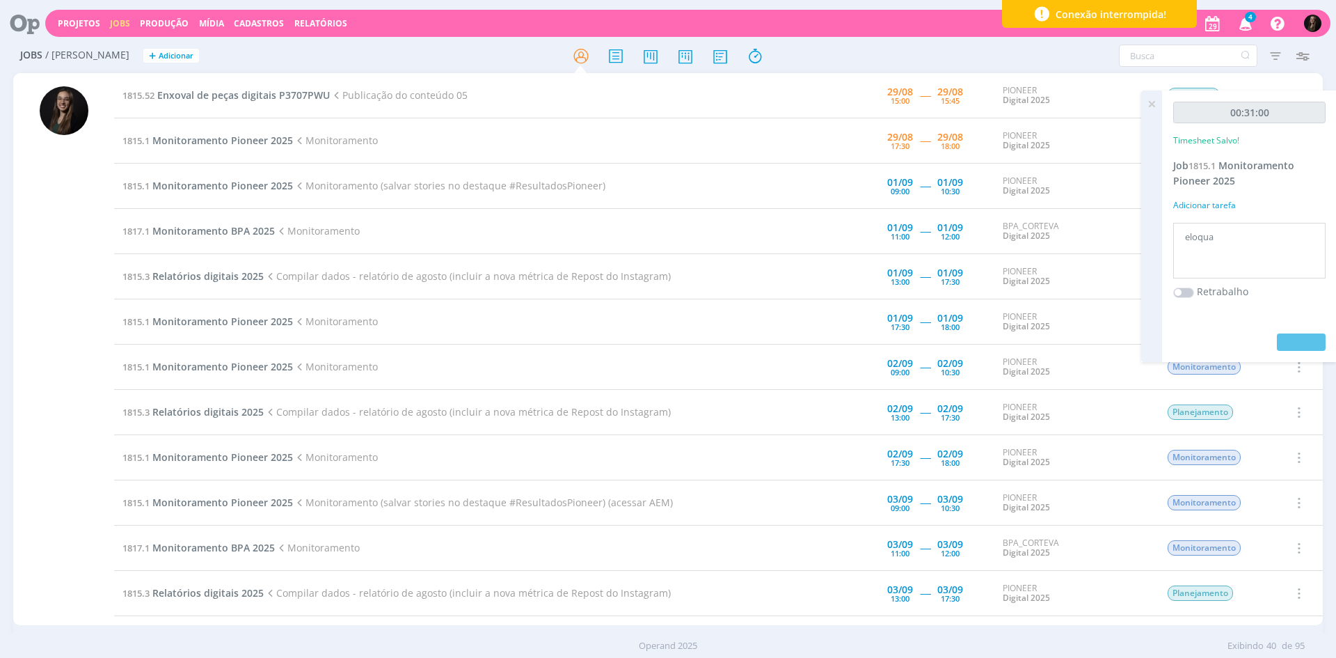
scroll to position [0, 0]
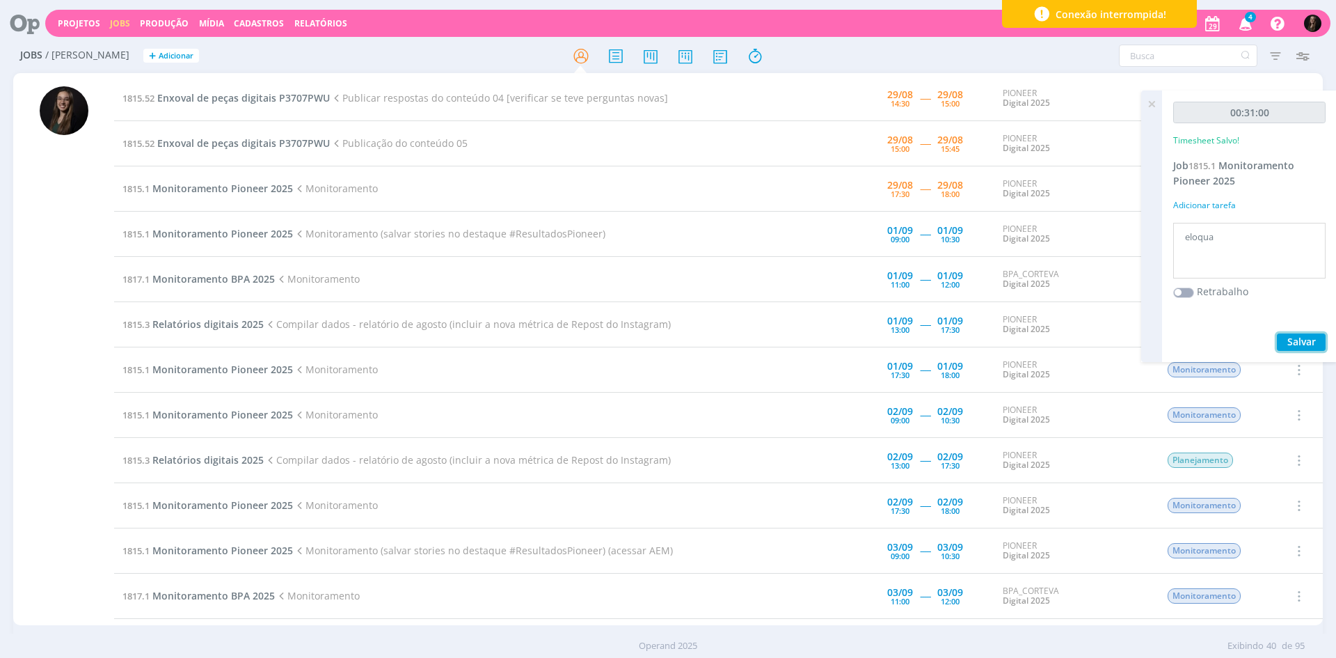
drag, startPoint x: 1298, startPoint y: 345, endPoint x: 1247, endPoint y: 345, distance: 50.8
click at [1068, 345] on span "Salvar" at bounding box center [1302, 341] width 29 height 13
click at [187, 97] on span "Enxoval de peças digitais P3707PWU" at bounding box center [243, 97] width 173 height 13
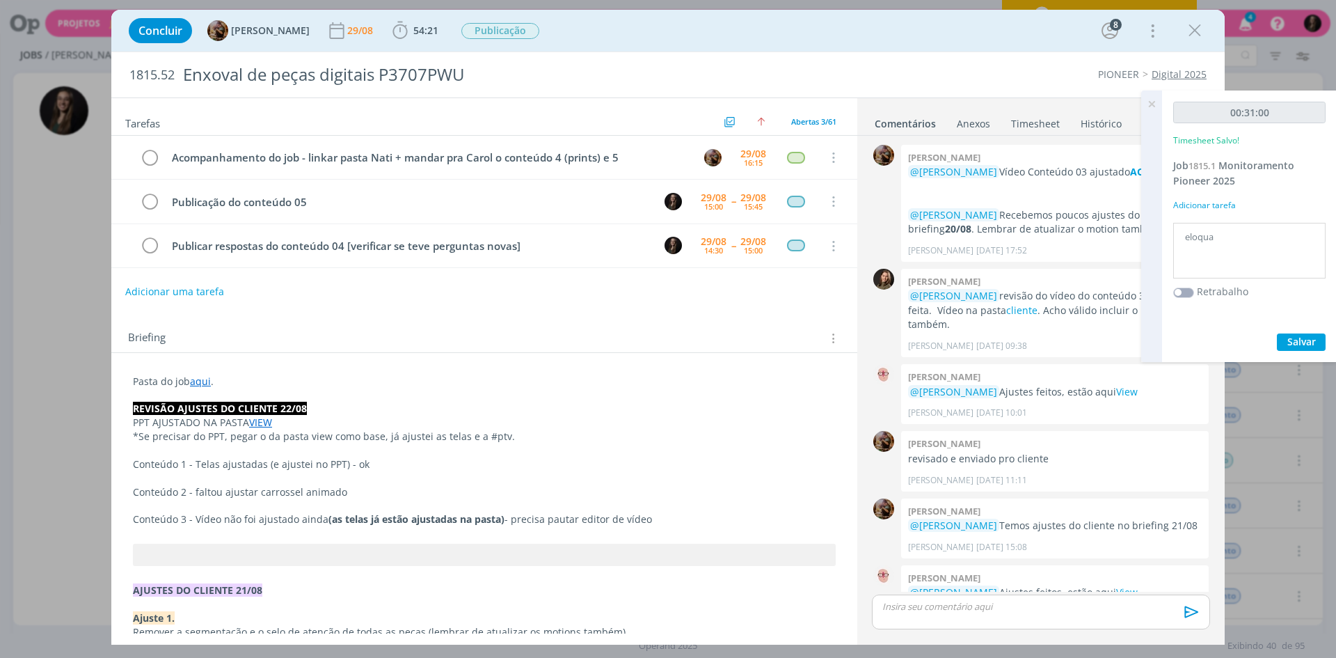
scroll to position [1528, 0]
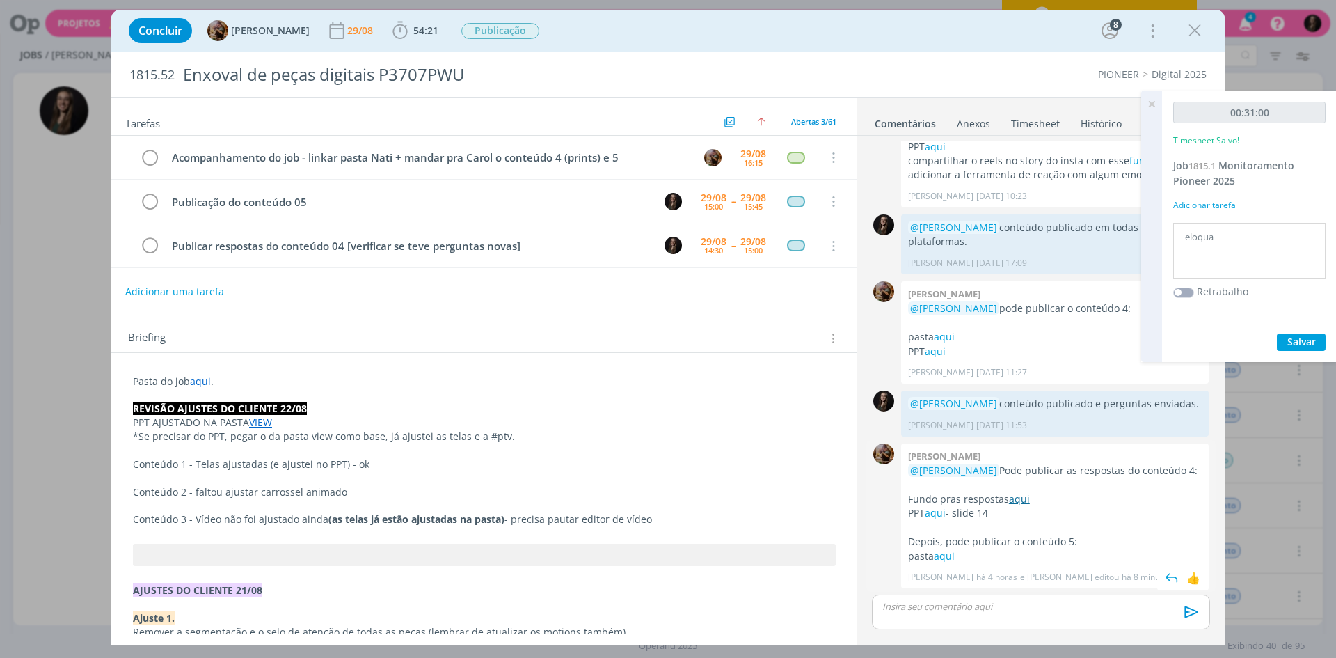
click at [1027, 497] on link "aqui" at bounding box center [1019, 498] width 21 height 13
click at [940, 507] on link "aqui" at bounding box center [935, 512] width 21 height 13
drag, startPoint x: 1319, startPoint y: 338, endPoint x: 1166, endPoint y: 348, distance: 153.5
click at [1068, 338] on button "Salvar" at bounding box center [1301, 341] width 49 height 17
click at [963, 507] on p "pasta aqui" at bounding box center [1055, 556] width 294 height 14
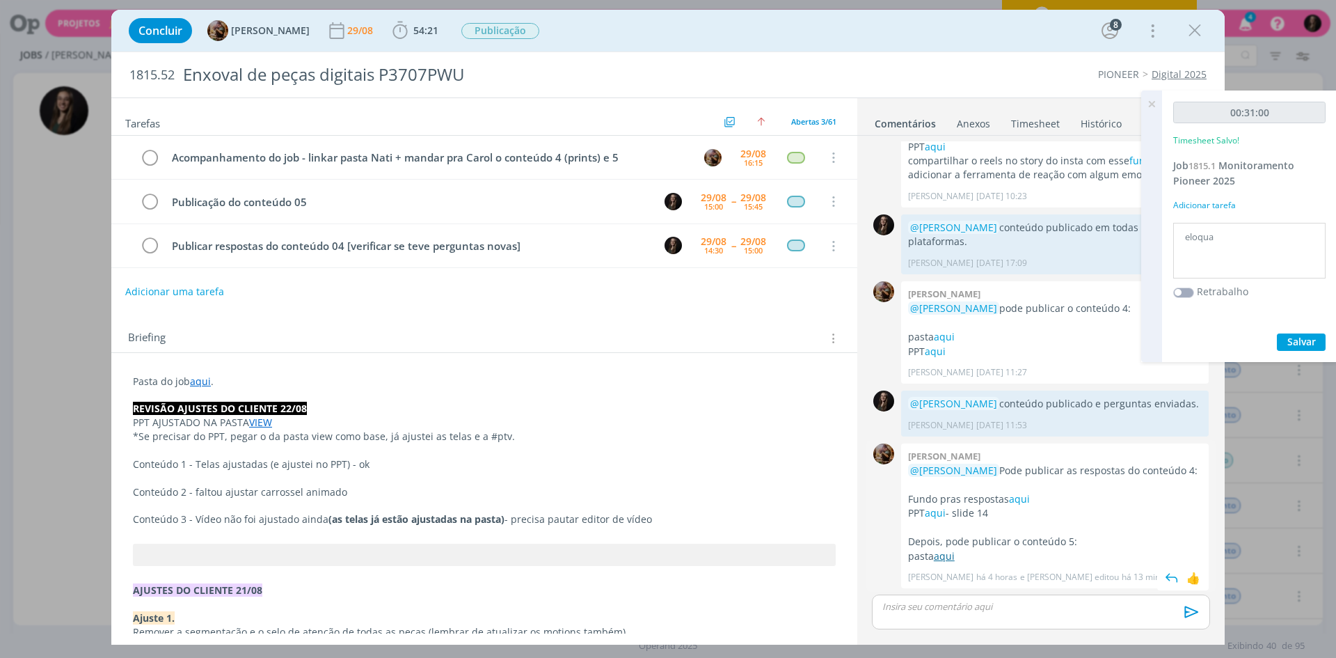
click at [950, 507] on link "aqui" at bounding box center [944, 555] width 21 height 13
click at [1068, 345] on span "Salvar" at bounding box center [1302, 341] width 29 height 13
click at [1068, 100] on icon at bounding box center [1151, 103] width 25 height 27
